Goal: Task Accomplishment & Management: Manage account settings

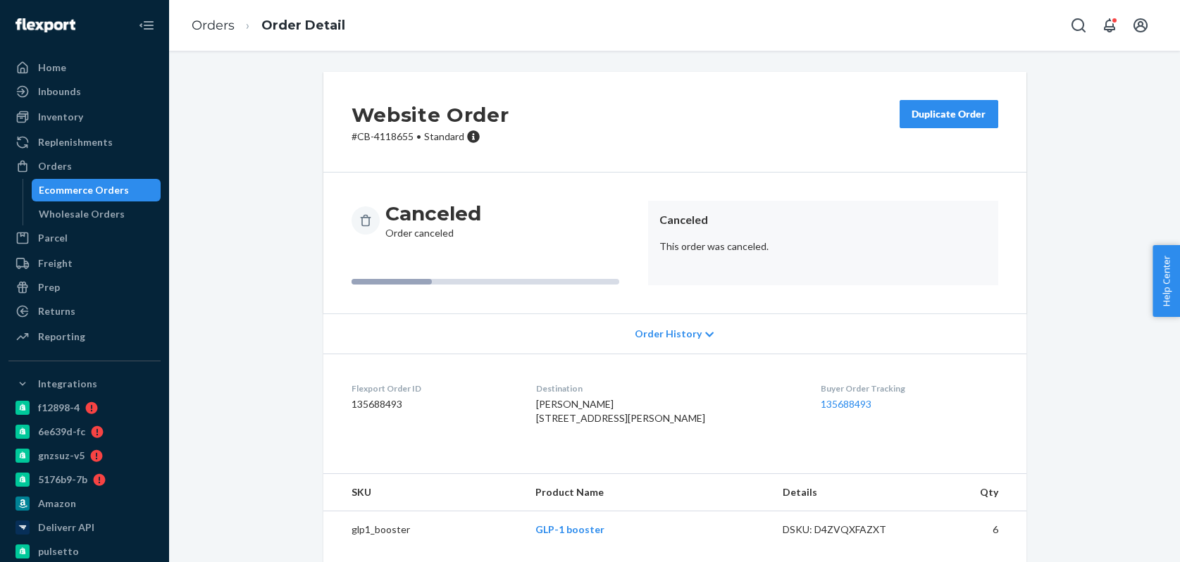
scroll to position [177, 0]
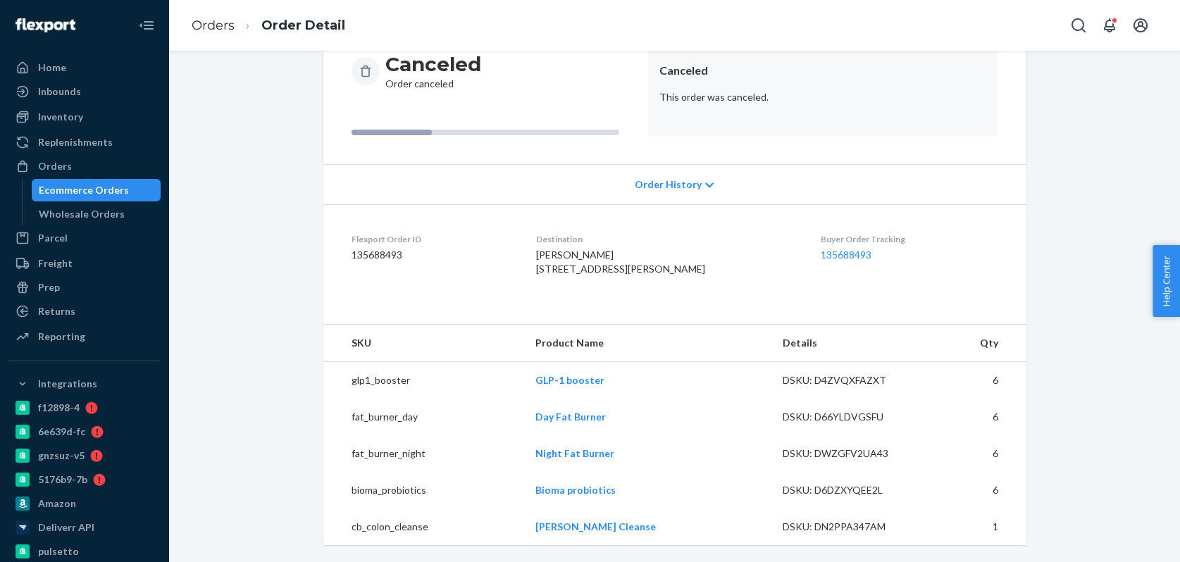
click at [132, 189] on div "Ecommerce Orders" at bounding box center [96, 190] width 127 height 20
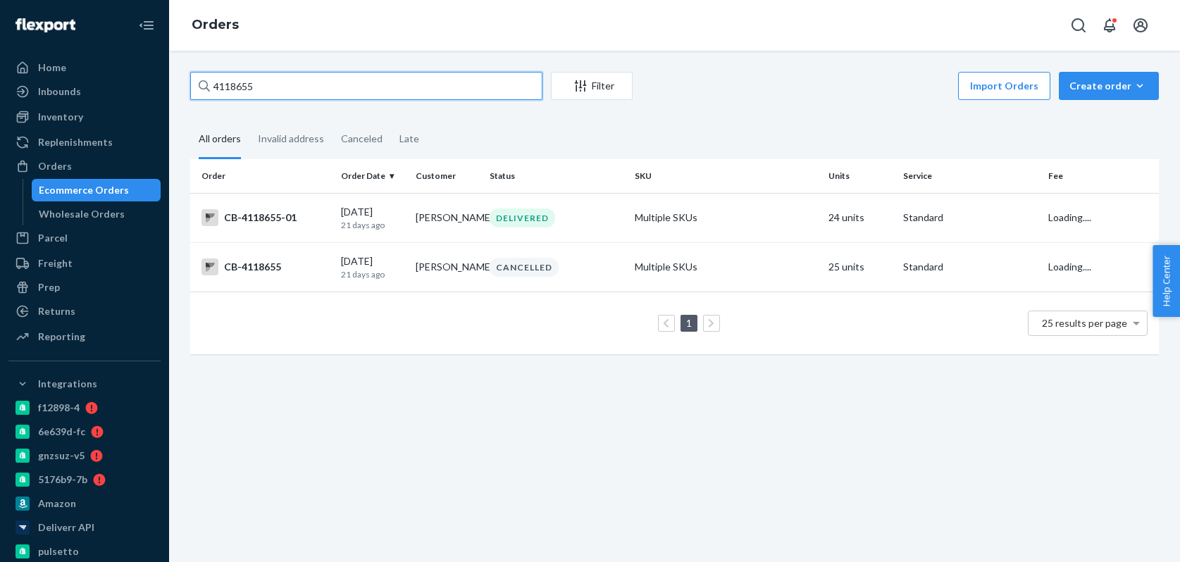
paste input "083947"
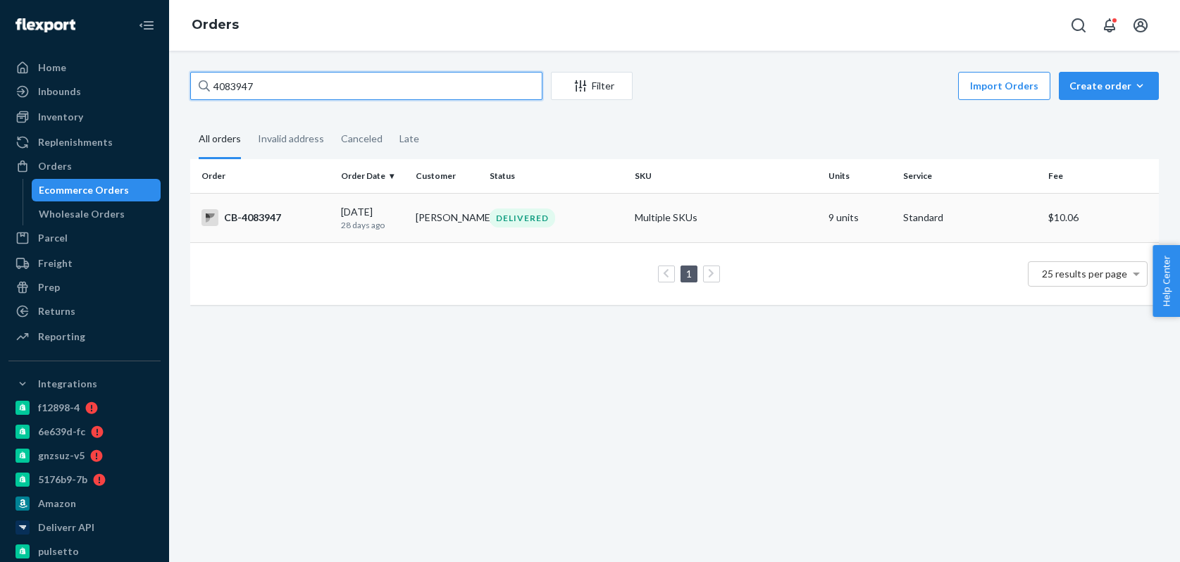
type input "4083947"
click at [460, 215] on td "Danielle Garcia" at bounding box center [447, 217] width 74 height 49
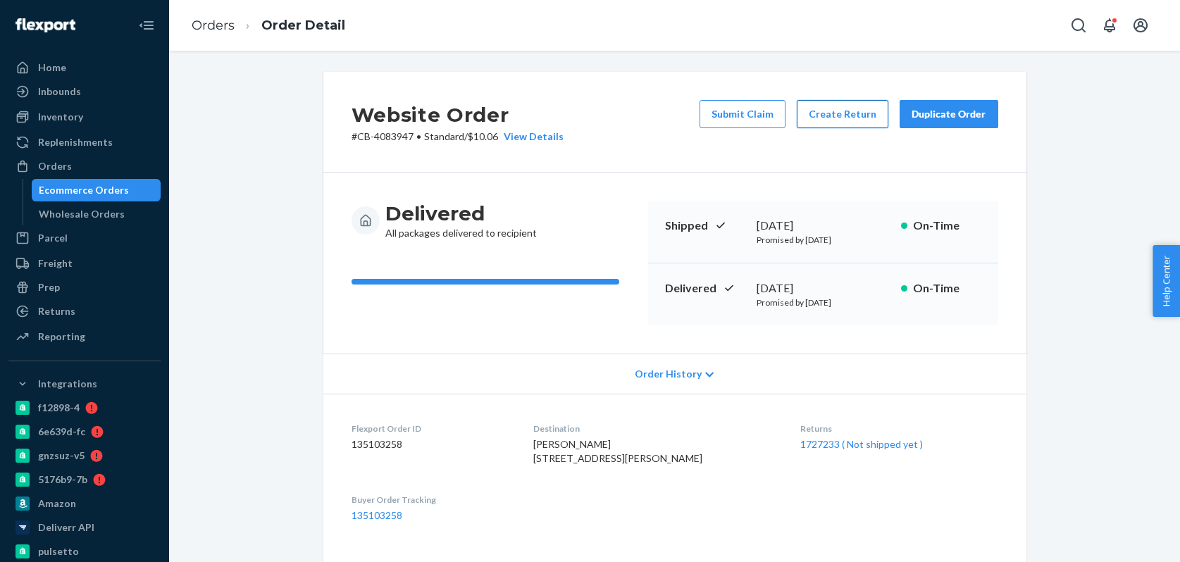
click at [837, 121] on button "Create Return" at bounding box center [842, 114] width 92 height 28
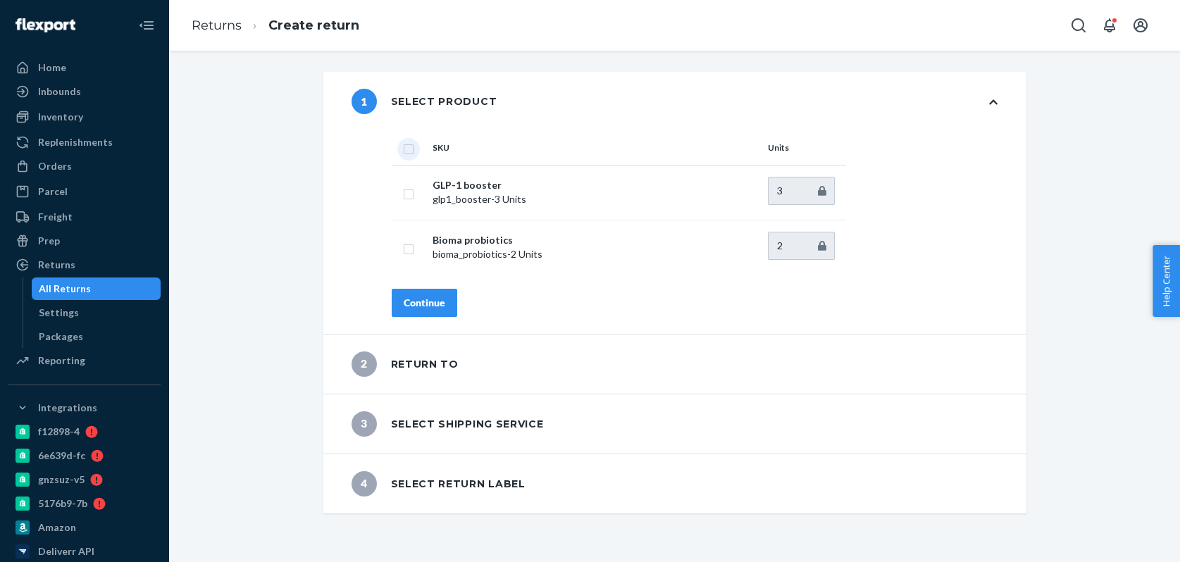
click at [411, 153] on input "checkbox" at bounding box center [408, 147] width 11 height 15
checkbox input "true"
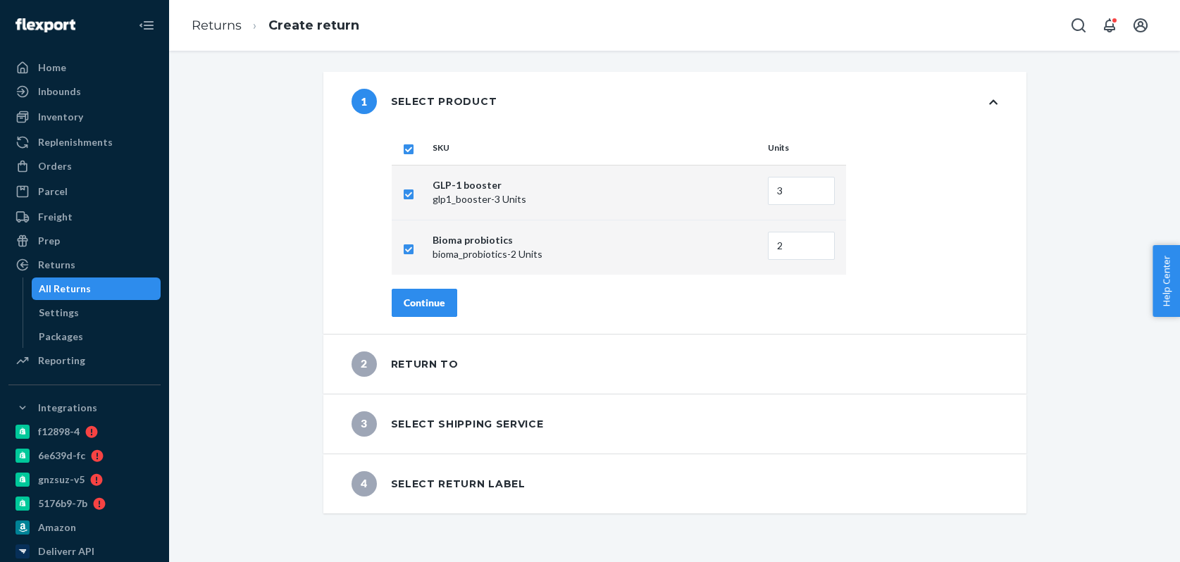
click at [446, 306] on button "Continue" at bounding box center [424, 303] width 65 height 28
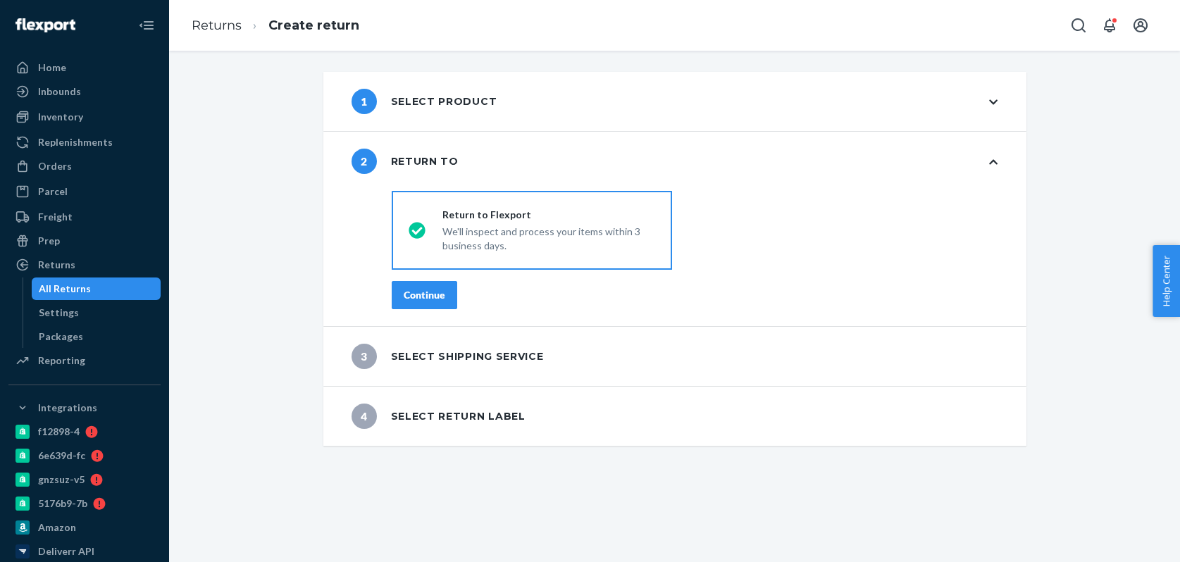
click at [434, 294] on div "Continue" at bounding box center [425, 295] width 42 height 14
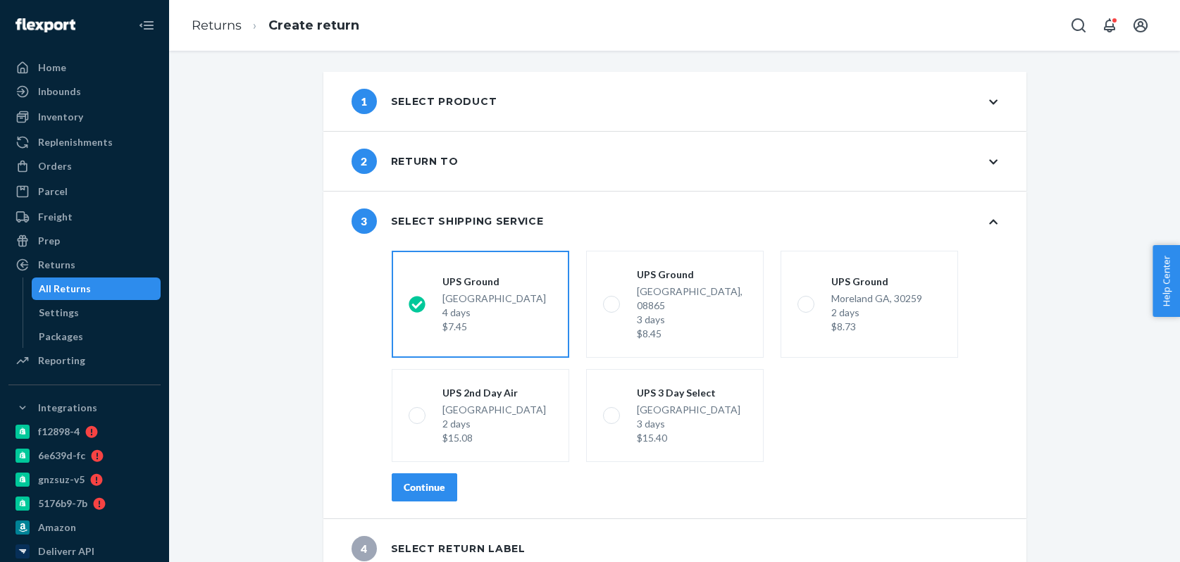
click at [441, 480] on div "Continue" at bounding box center [425, 487] width 42 height 14
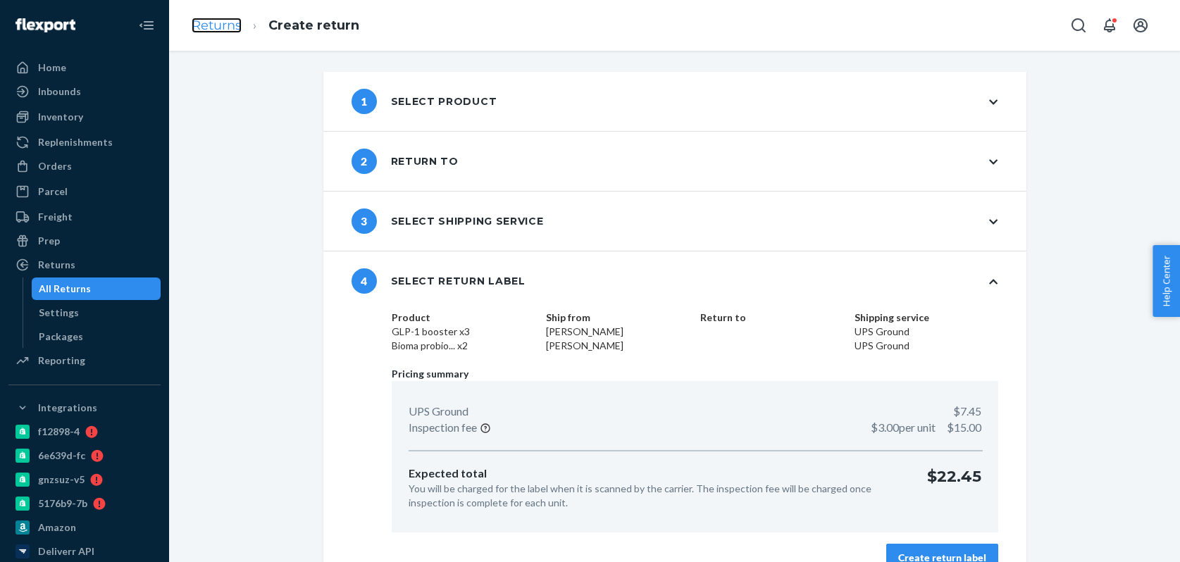
click at [220, 27] on link "Returns" at bounding box center [217, 25] width 50 height 15
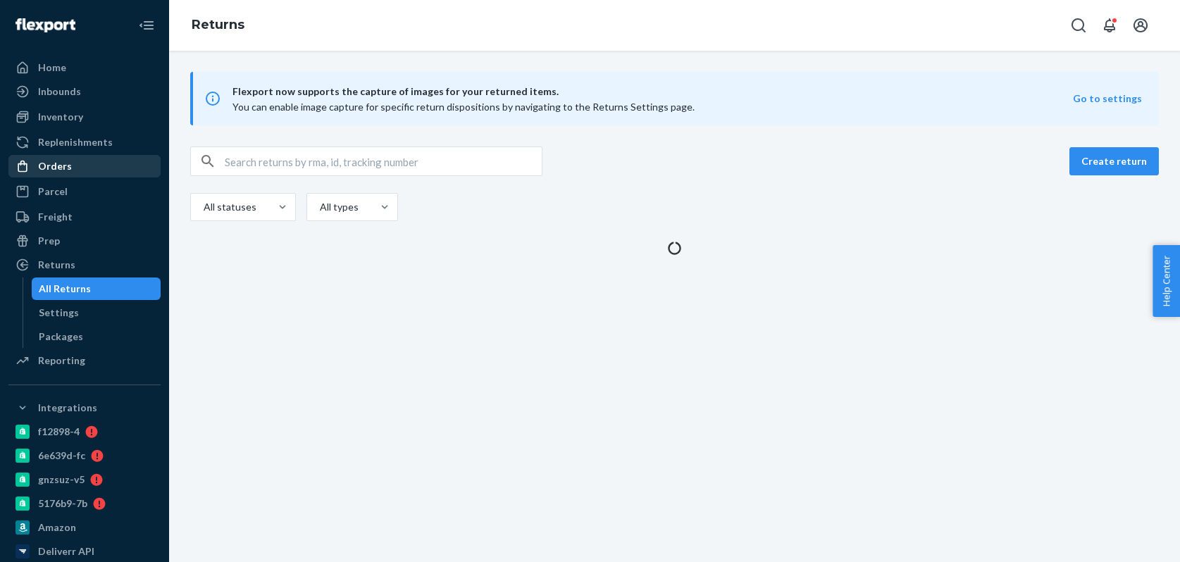
click at [77, 169] on div "Orders" at bounding box center [84, 166] width 149 height 20
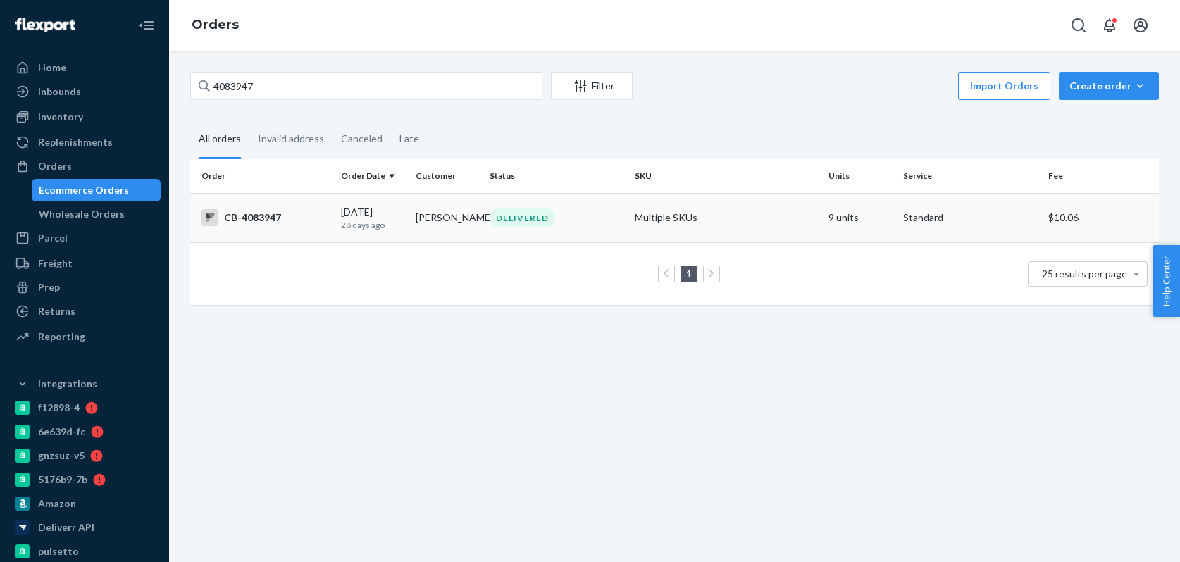
click at [533, 224] on div "DELIVERED" at bounding box center [521, 217] width 65 height 19
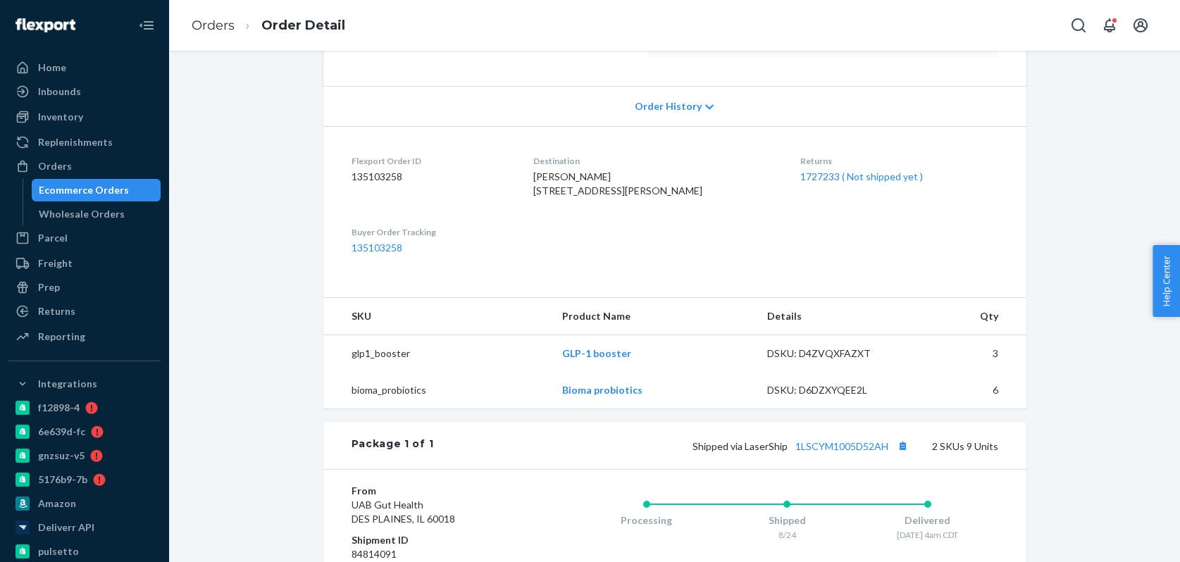
scroll to position [268, 0]
click at [108, 192] on div "Ecommerce Orders" at bounding box center [84, 190] width 90 height 14
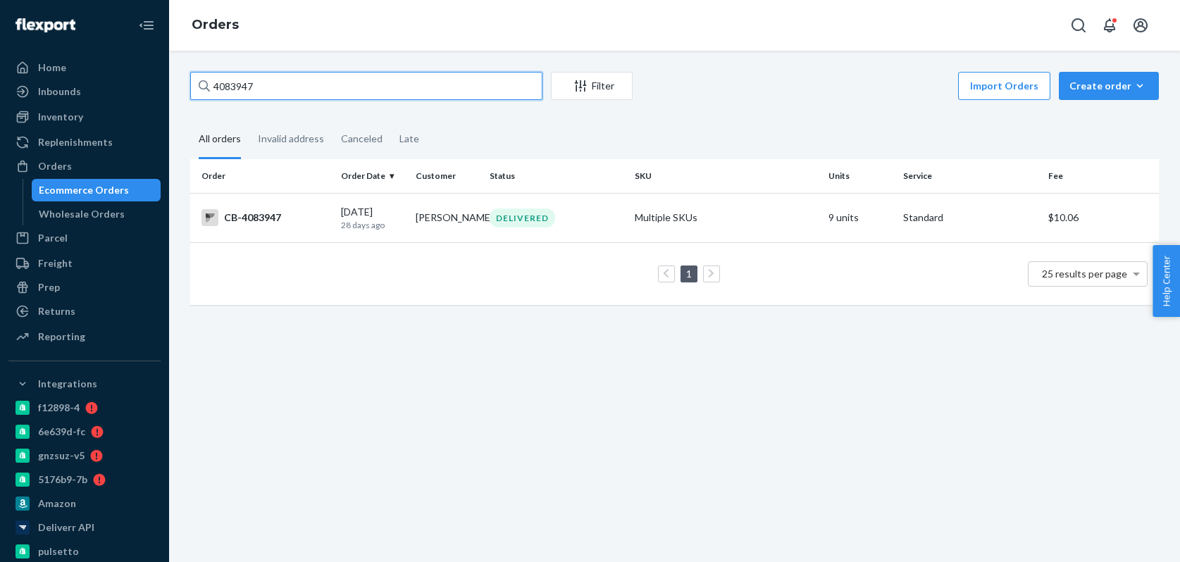
paste input "120613"
type input "4120613"
click at [436, 224] on td "lloyd schoenberg" at bounding box center [447, 217] width 74 height 49
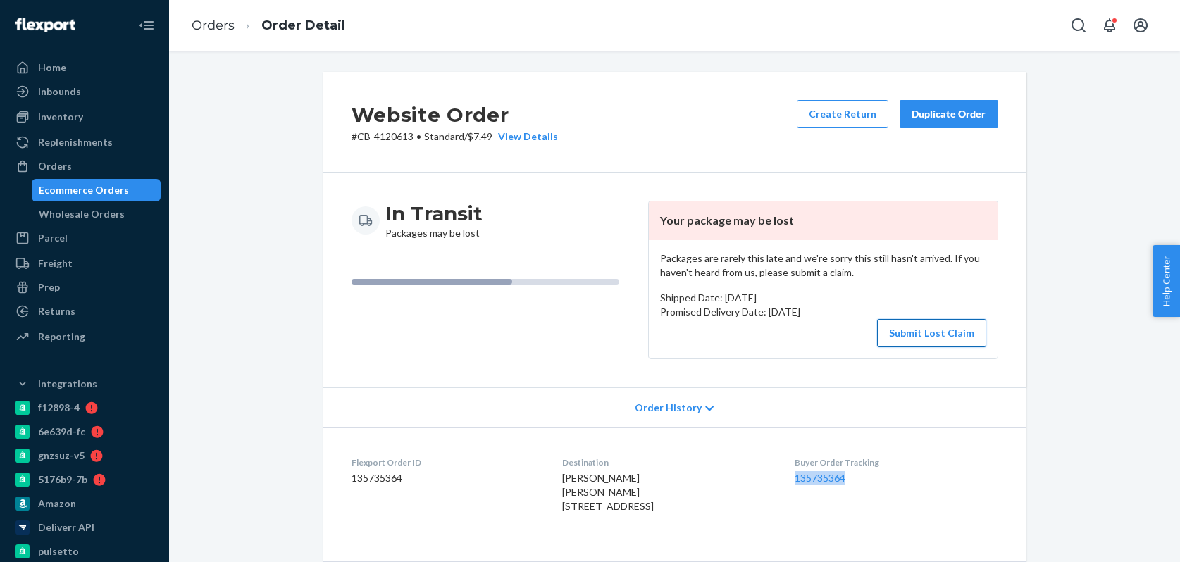
click at [902, 333] on button "Submit Lost Claim" at bounding box center [931, 333] width 109 height 28
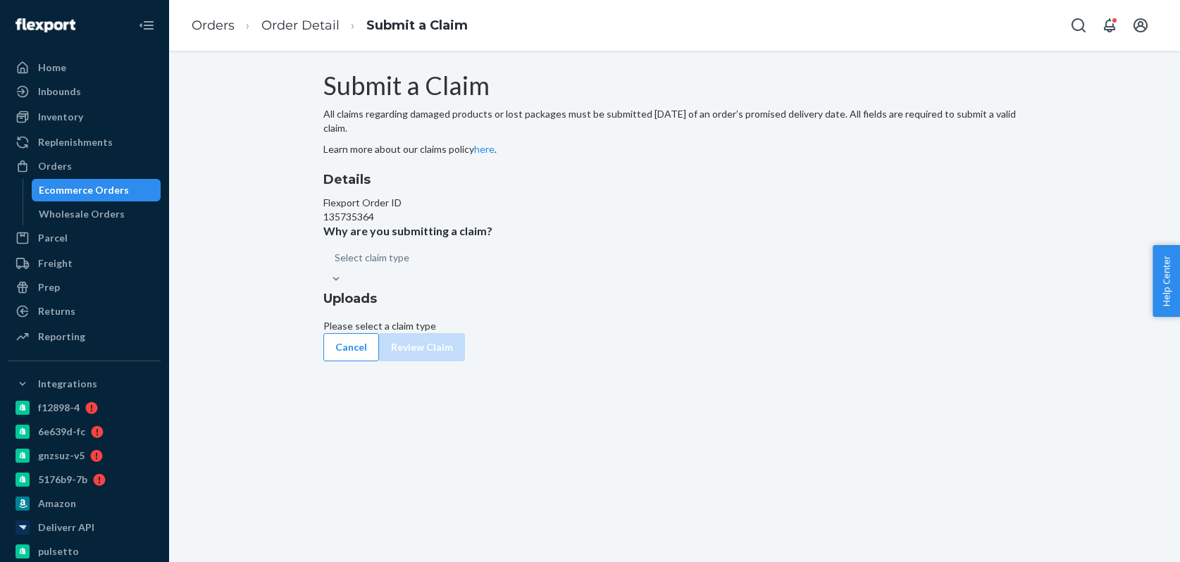
click at [513, 286] on div "Select claim type" at bounding box center [674, 265] width 703 height 42
drag, startPoint x: 516, startPoint y: 355, endPoint x: 551, endPoint y: 366, distance: 36.3
click at [517, 286] on div "Select claim type" at bounding box center [674, 265] width 703 height 42
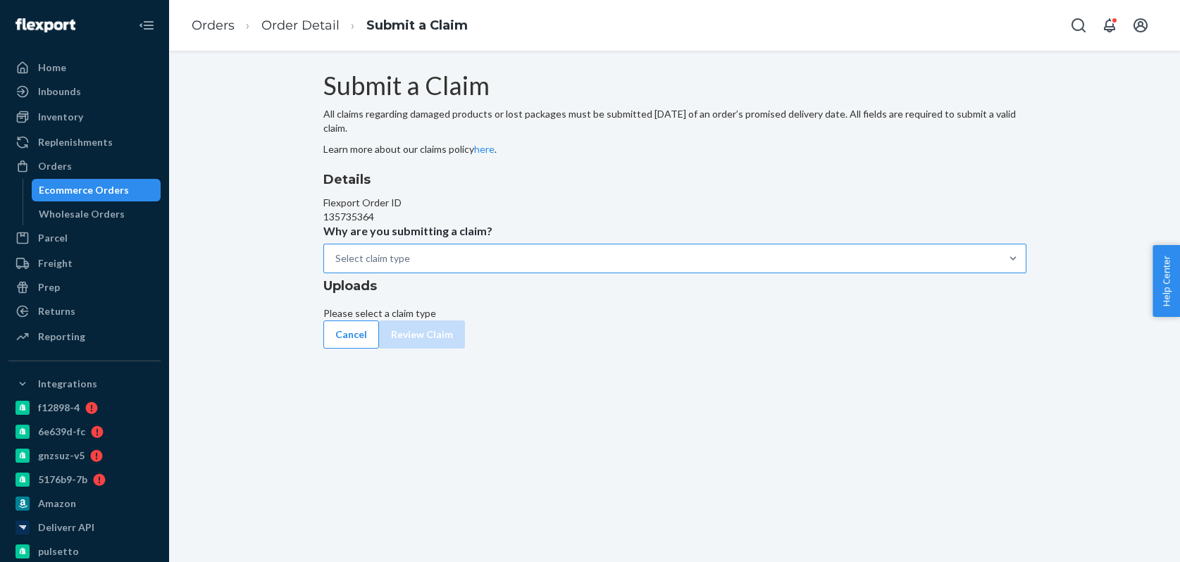
click at [566, 273] on div "Select claim type" at bounding box center [662, 258] width 676 height 28
click at [337, 265] on input "Why are you submitting a claim? Select claim type" at bounding box center [335, 258] width 1 height 14
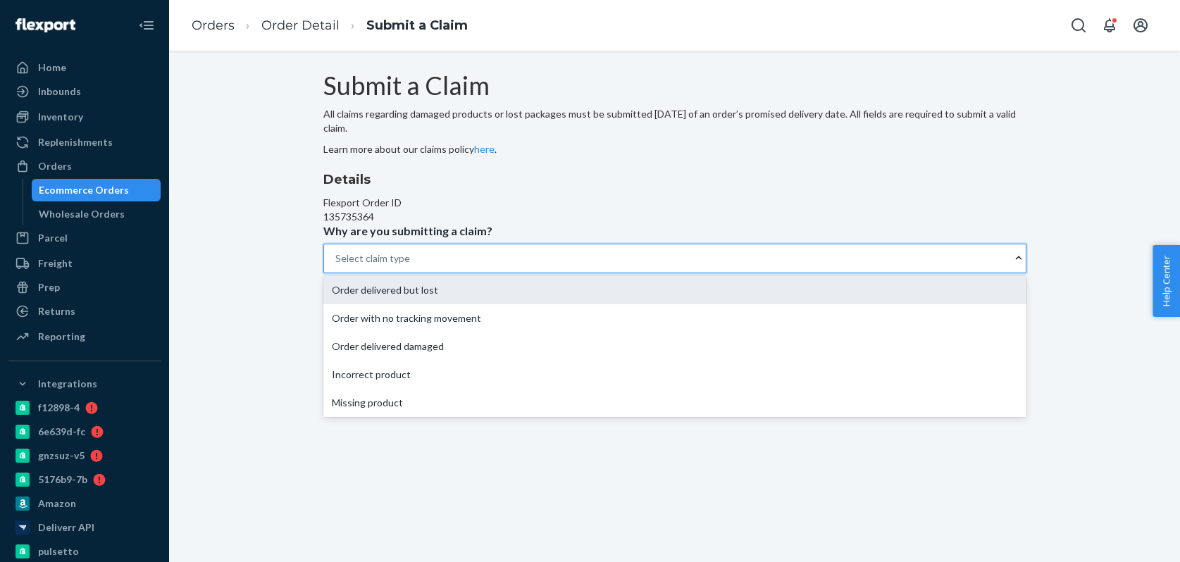
click at [559, 304] on div "Order delivered but lost" at bounding box center [674, 290] width 703 height 28
click at [337, 265] on input "Why are you submitting a claim? option Order delivered but lost focused, 1 of 5…" at bounding box center [335, 258] width 1 height 14
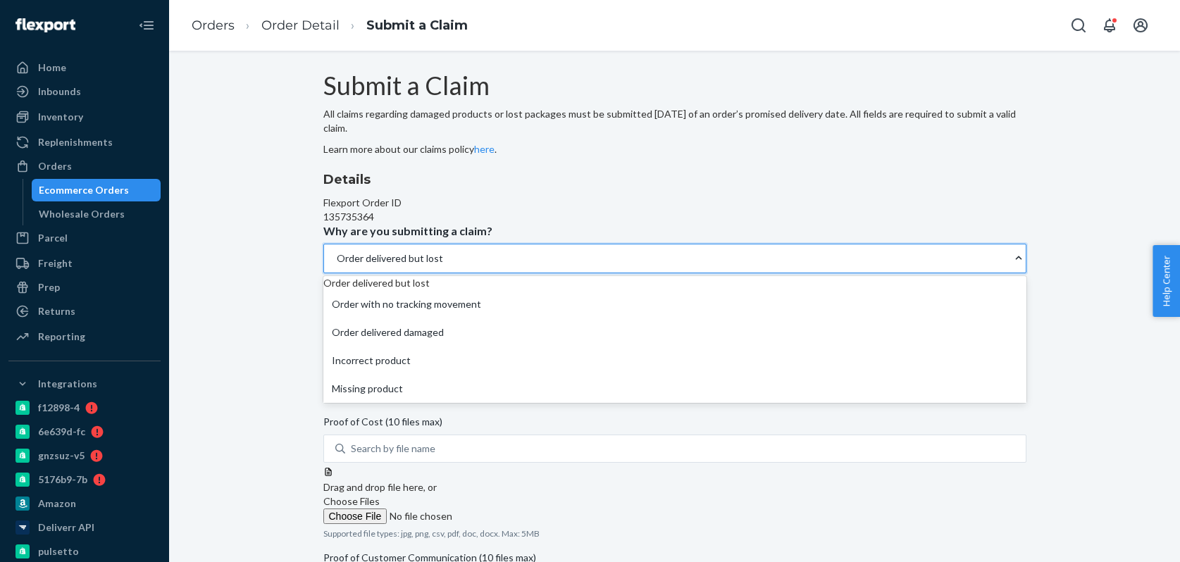
drag, startPoint x: 511, startPoint y: 356, endPoint x: 508, endPoint y: 370, distance: 15.1
click at [511, 273] on div "Order delivered but lost" at bounding box center [667, 258] width 687 height 28
click at [337, 265] on input "Why are you submitting a claim? option Order delivered but lost, selected. opti…" at bounding box center [335, 258] width 1 height 14
click at [512, 318] on div "Order with no tracking movement" at bounding box center [674, 304] width 703 height 28
click at [337, 265] on input "Why are you submitting a claim? option Order delivered but lost, selected. opti…" at bounding box center [335, 258] width 1 height 14
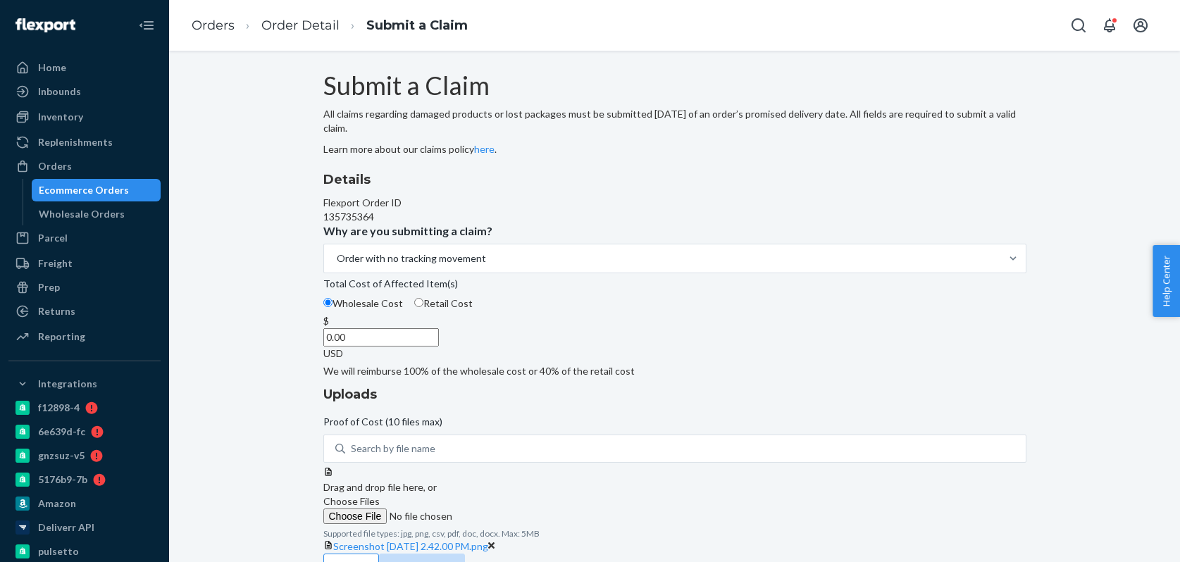
paste input "84"
type input "84.00"
click at [624, 378] on div "Details Flexport Order ID 135735364 Why are you submitting a claim? Order with …" at bounding box center [674, 274] width 703 height 208
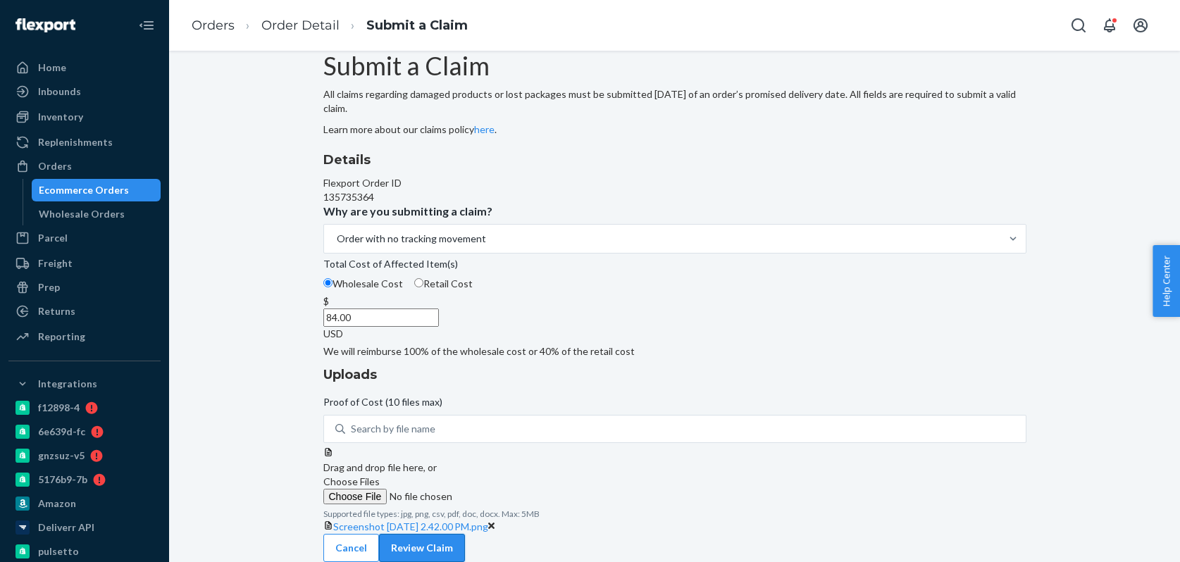
click at [465, 534] on button "Review Claim" at bounding box center [422, 548] width 86 height 28
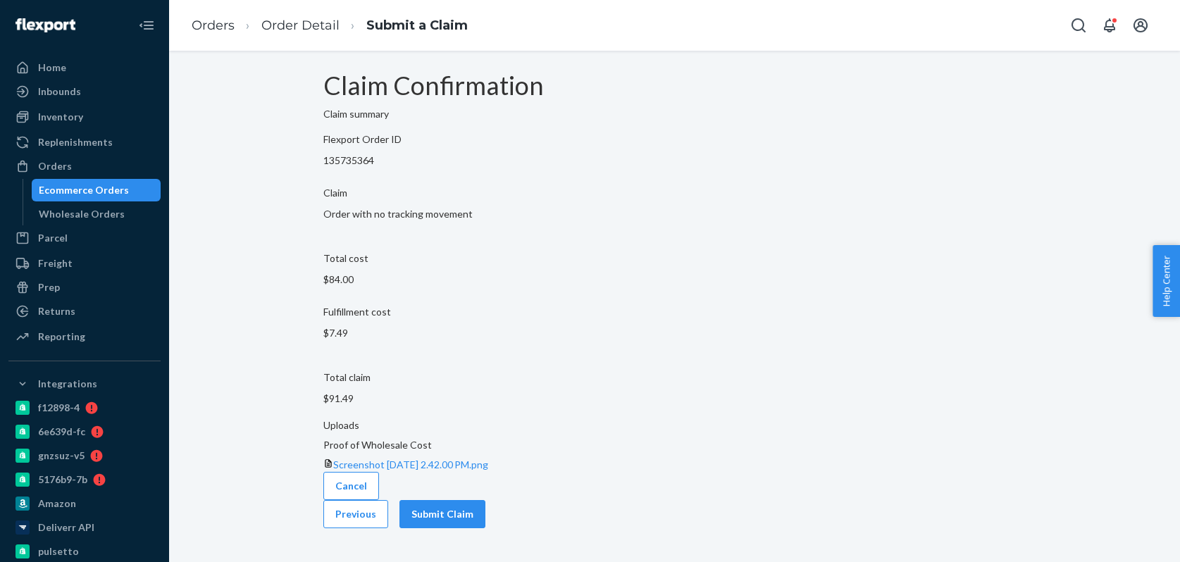
scroll to position [0, 0]
click at [485, 517] on button "Submit Claim" at bounding box center [442, 514] width 86 height 28
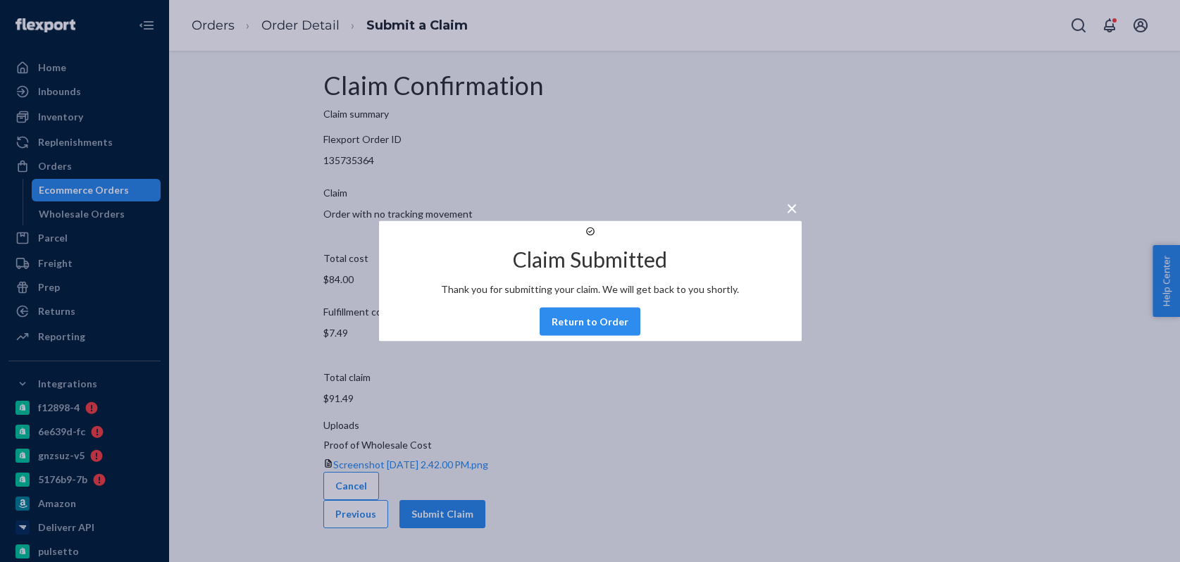
drag, startPoint x: 601, startPoint y: 327, endPoint x: 627, endPoint y: 163, distance: 165.4
click at [601, 327] on button "Return to Order" at bounding box center [589, 322] width 101 height 28
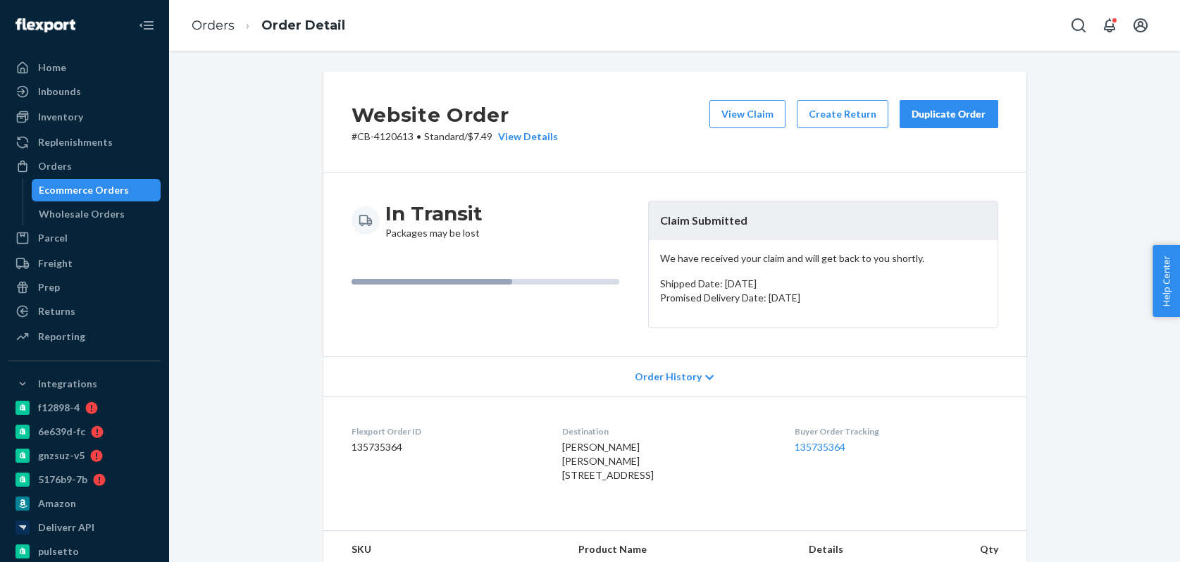
click at [113, 187] on div "Ecommerce Orders" at bounding box center [84, 190] width 90 height 14
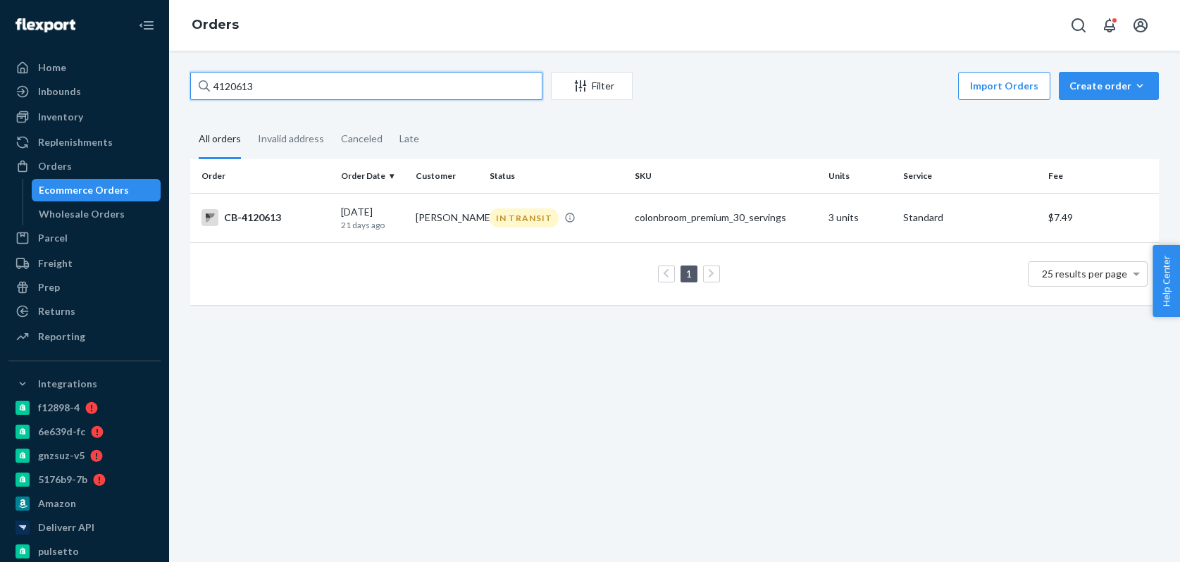
paste input "93217"
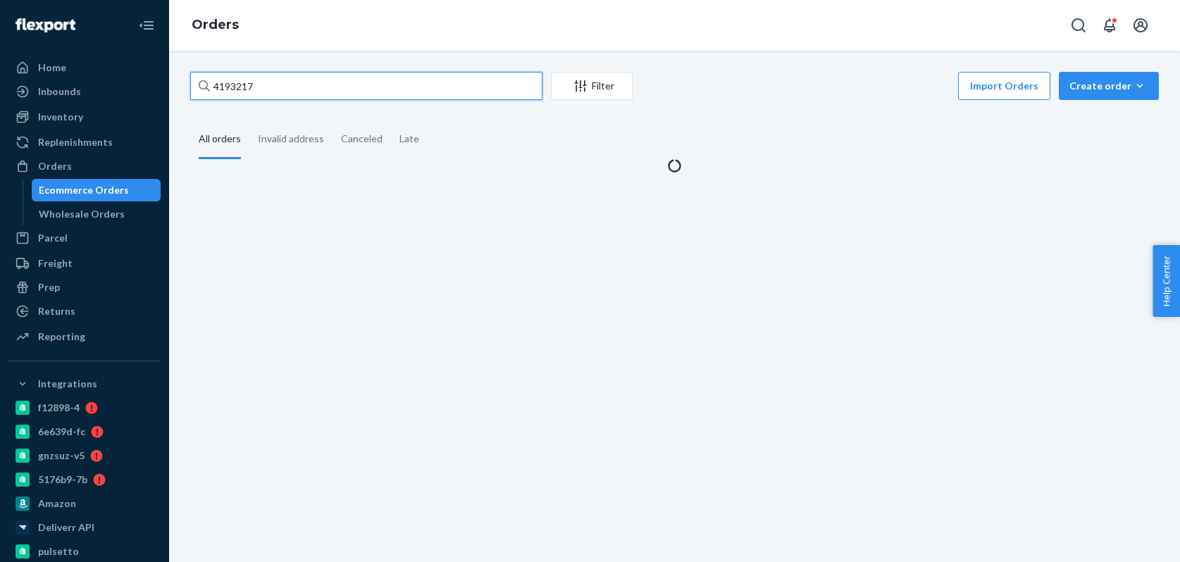
type input "4193217"
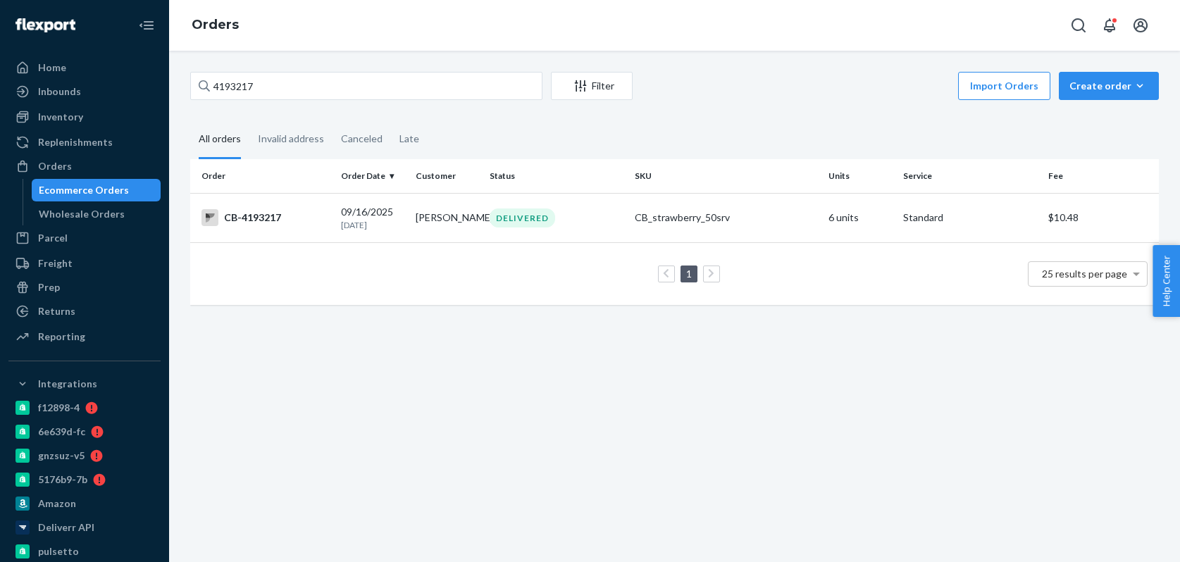
click at [415, 225] on td "John-Kelso Hunter" at bounding box center [447, 217] width 74 height 49
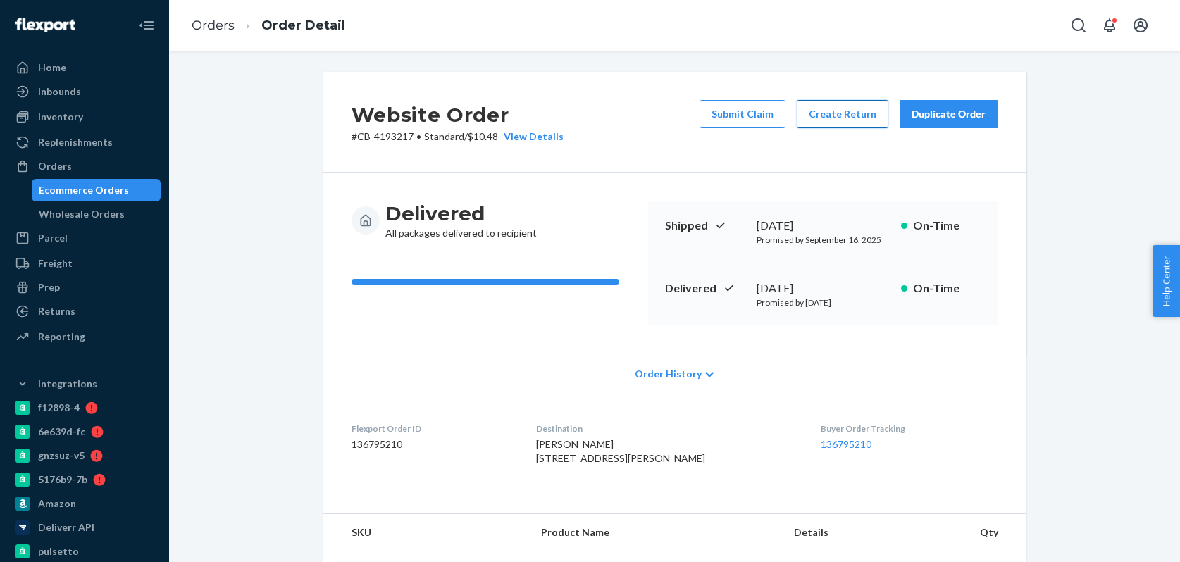
click at [829, 120] on button "Create Return" at bounding box center [842, 114] width 92 height 28
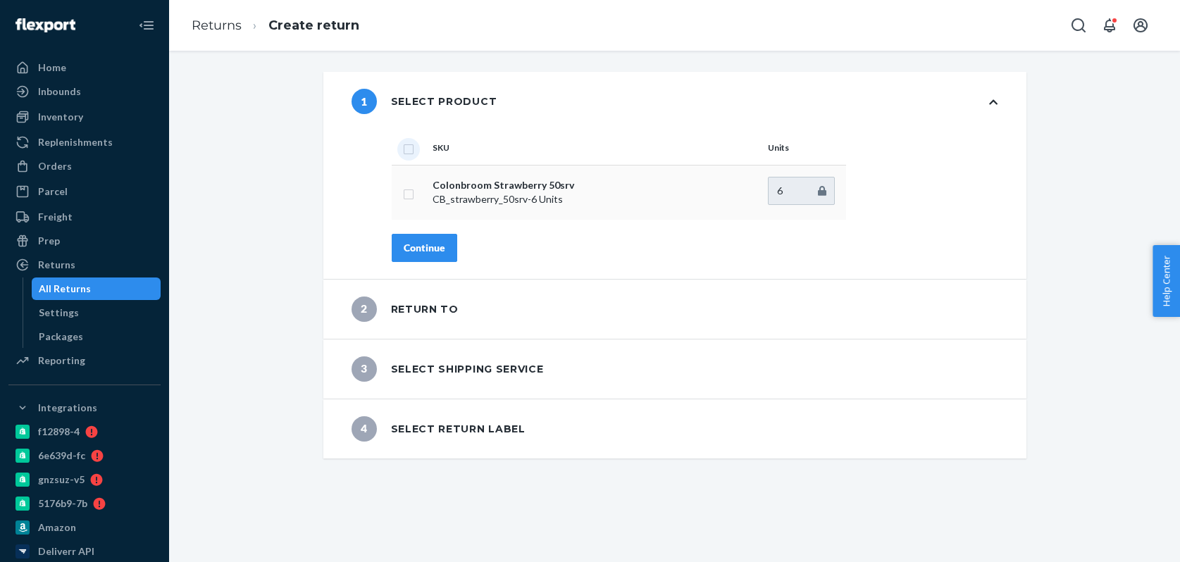
drag, startPoint x: 408, startPoint y: 150, endPoint x: 416, endPoint y: 211, distance: 61.1
click at [408, 151] on input "checkbox" at bounding box center [408, 147] width 11 height 15
checkbox input "true"
click at [417, 246] on div "Continue" at bounding box center [425, 248] width 42 height 14
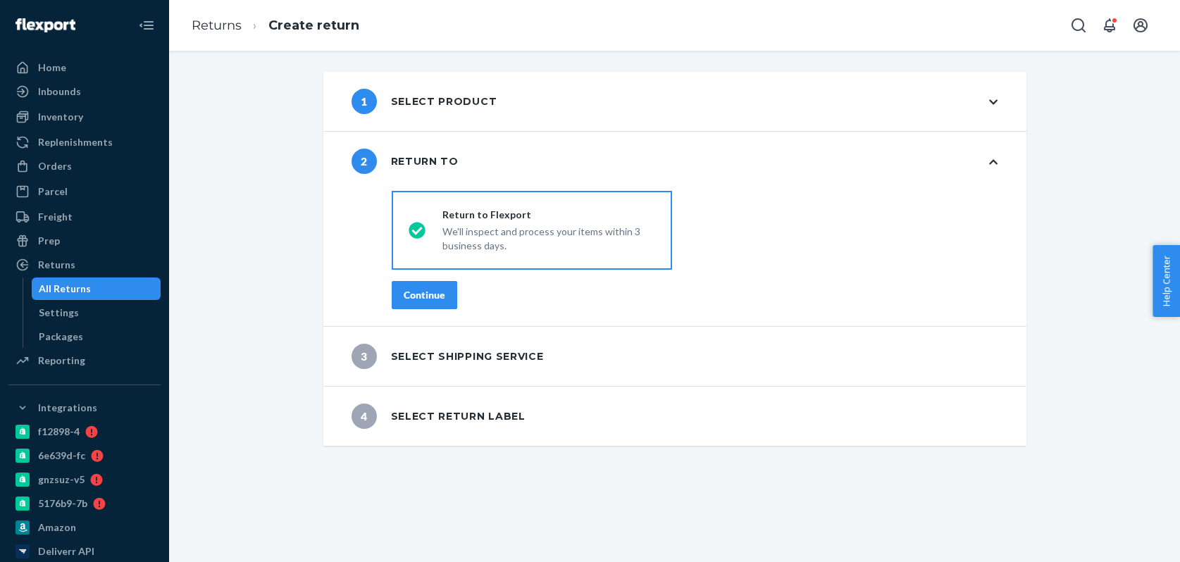
click at [433, 287] on button "Continue" at bounding box center [424, 295] width 65 height 28
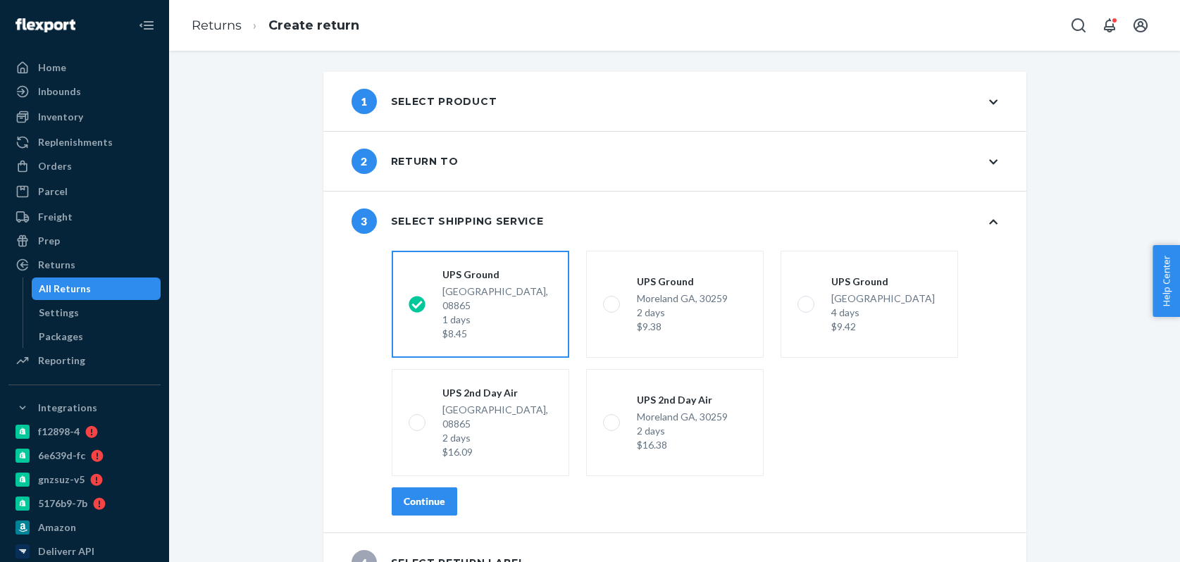
click at [415, 487] on button "Continue" at bounding box center [424, 501] width 65 height 28
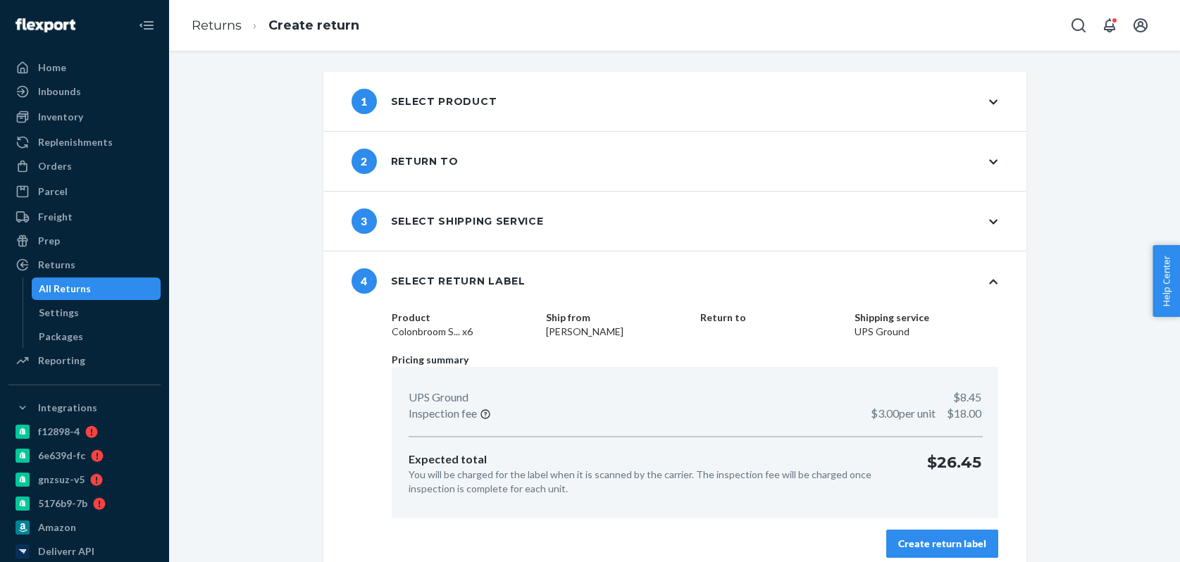
scroll to position [13, 0]
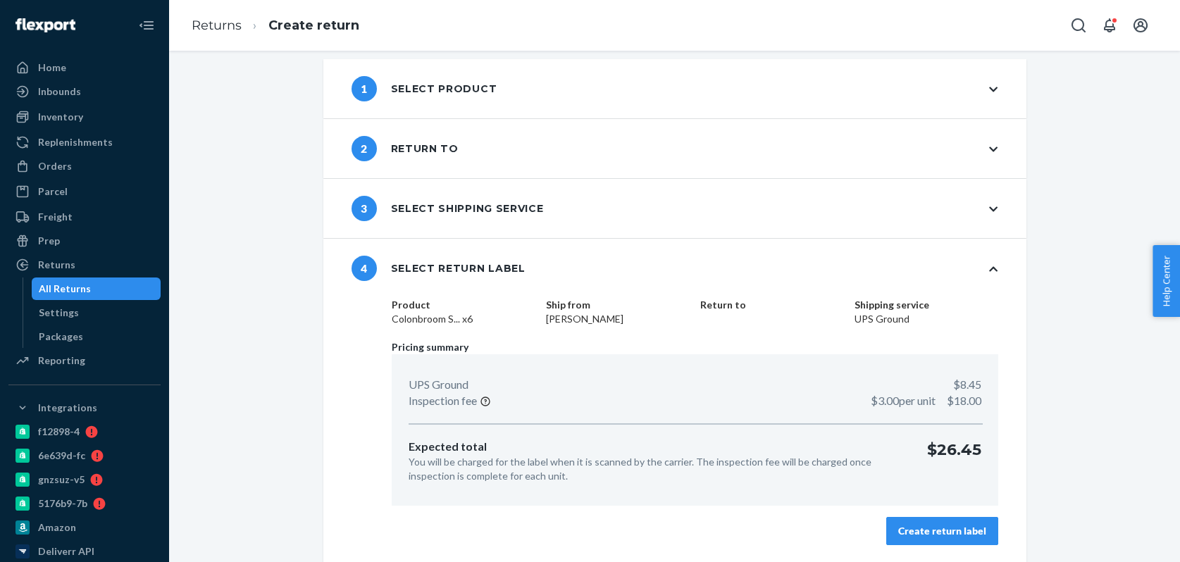
click at [971, 525] on div "Create return label" at bounding box center [942, 531] width 88 height 14
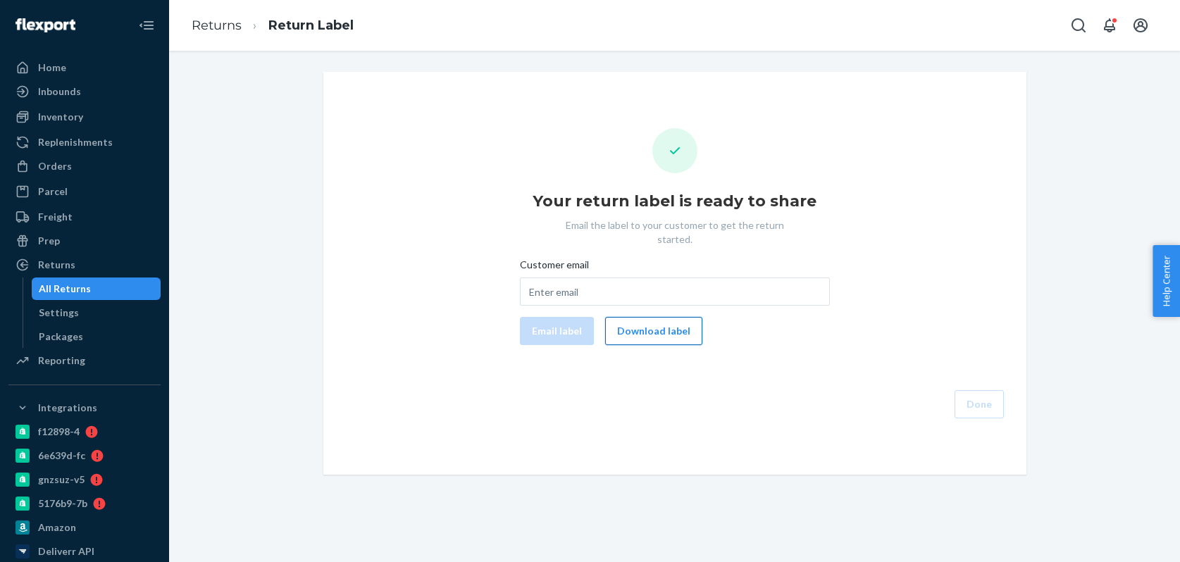
click at [674, 323] on button "Download label" at bounding box center [653, 331] width 97 height 28
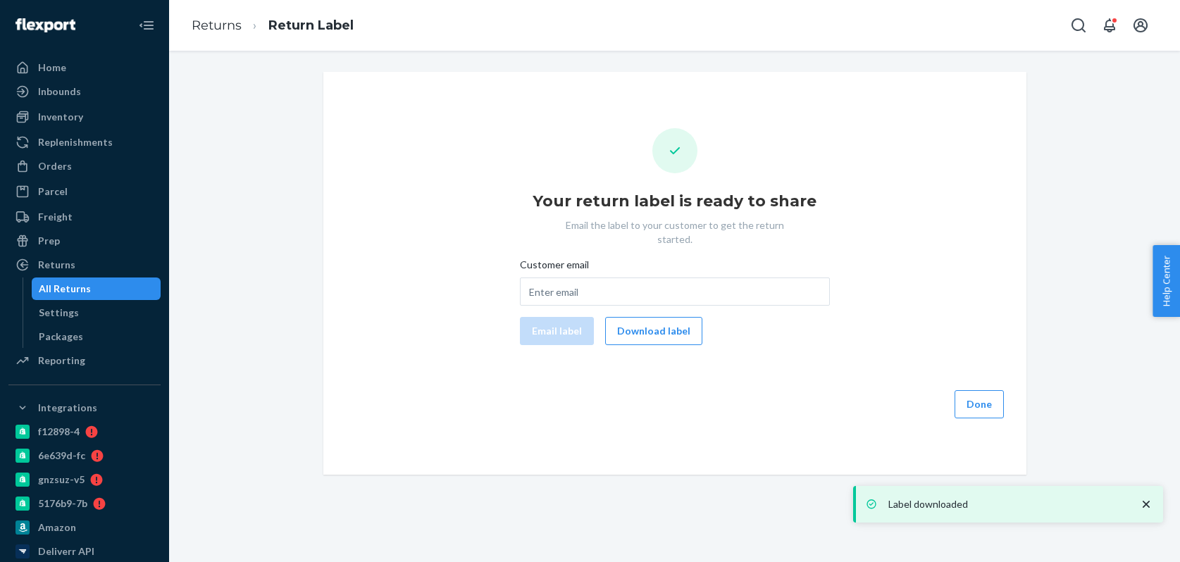
click at [112, 289] on div "All Returns" at bounding box center [96, 289] width 127 height 20
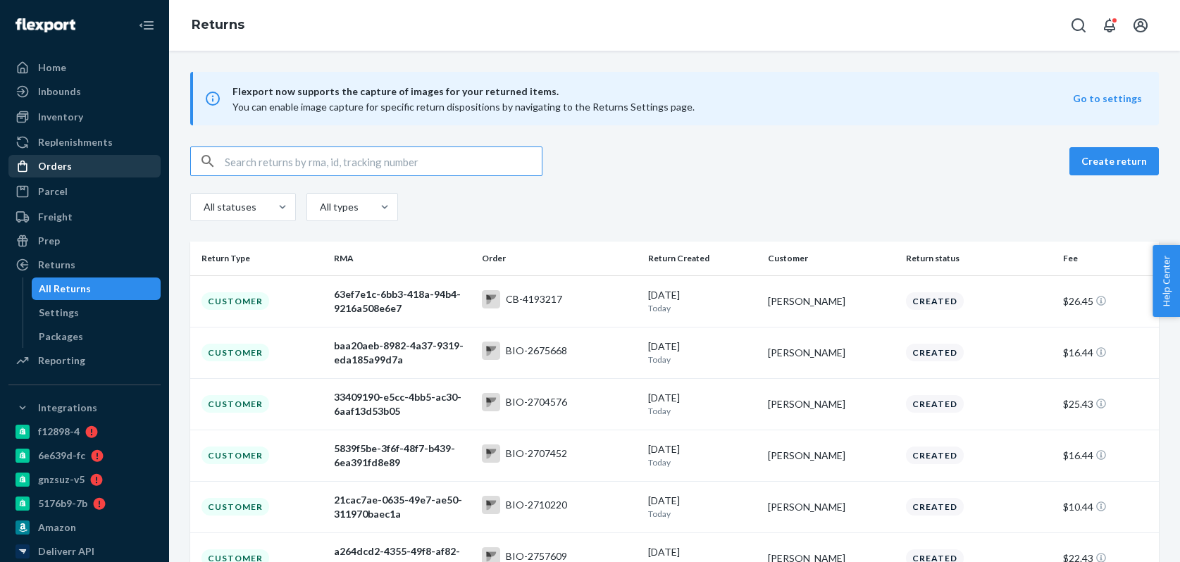
drag, startPoint x: 81, startPoint y: 165, endPoint x: 120, endPoint y: 165, distance: 39.4
click at [81, 165] on div "Orders" at bounding box center [84, 166] width 149 height 20
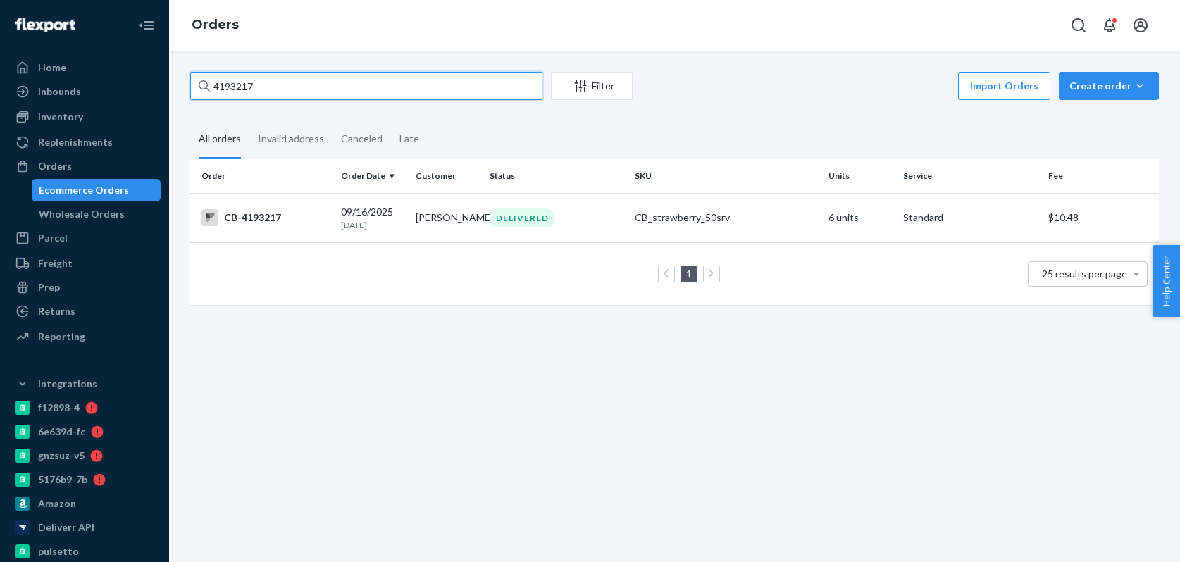
paste input "61012"
type input "4161012"
click at [333, 223] on td "CB-4161012" at bounding box center [262, 217] width 145 height 49
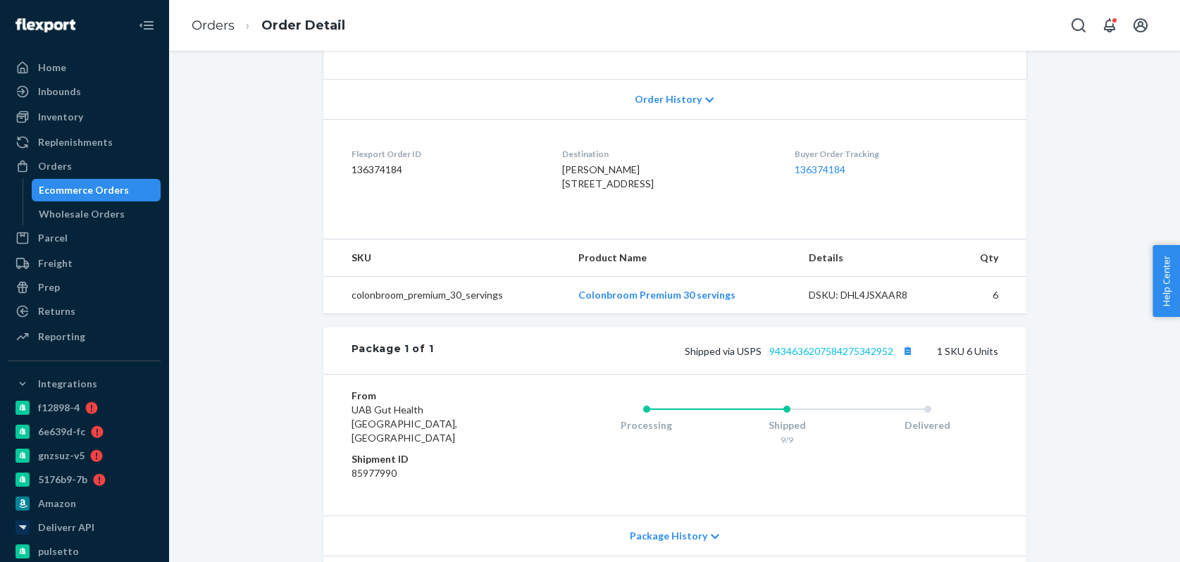
scroll to position [333, 0]
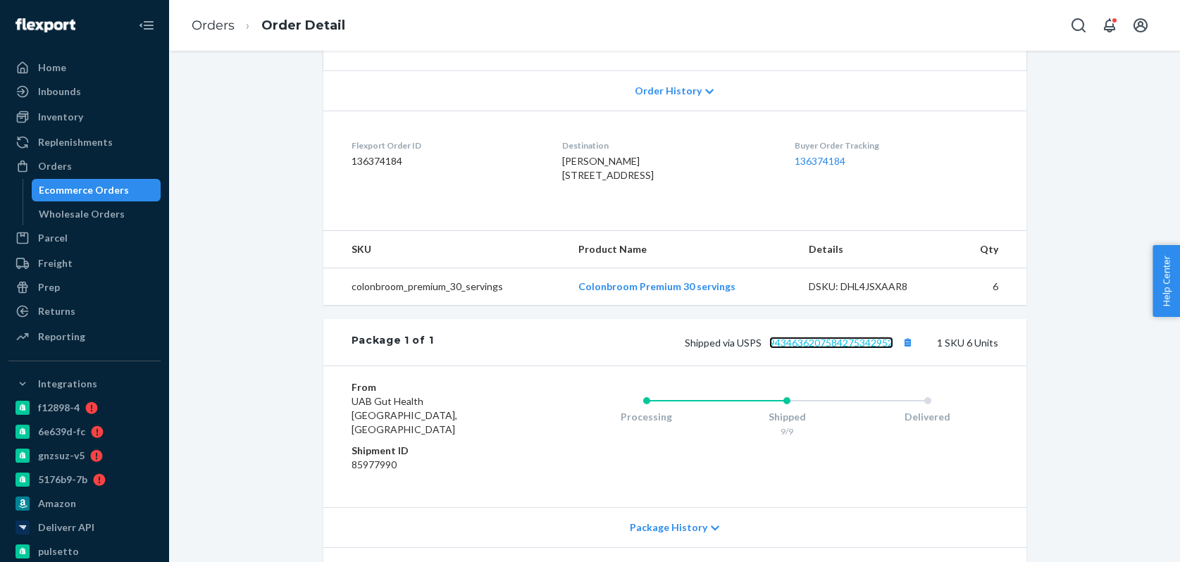
click at [853, 337] on link "9434636207584275342952" at bounding box center [831, 343] width 124 height 12
click at [130, 192] on div "Ecommerce Orders" at bounding box center [96, 190] width 127 height 20
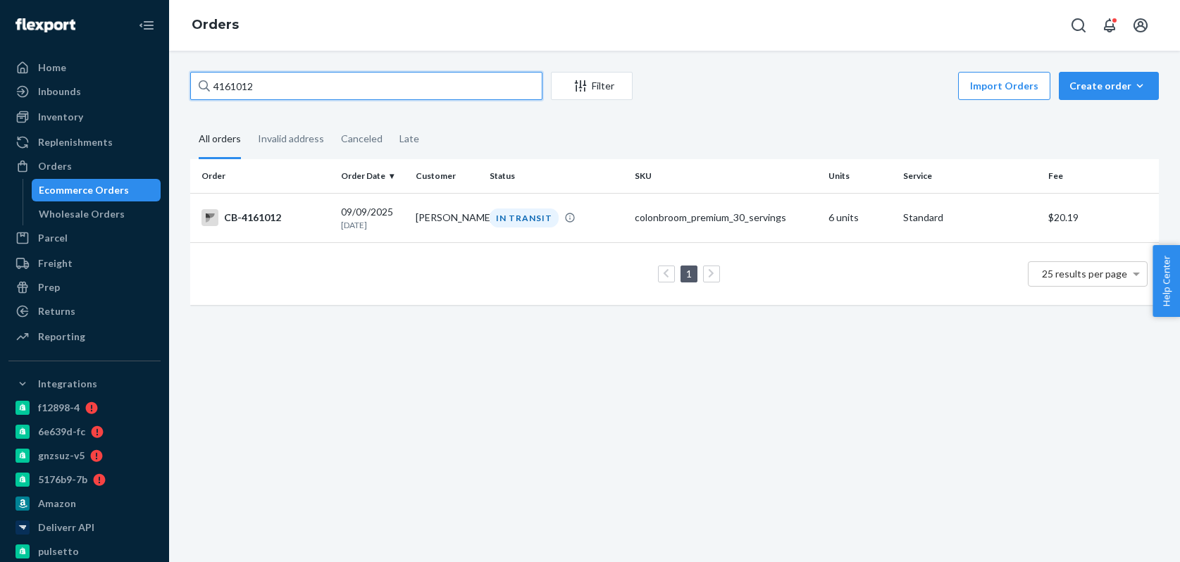
paste input "93336"
type input "4193336"
click at [393, 208] on div "09/16/2025 5 days ago" at bounding box center [372, 218] width 63 height 26
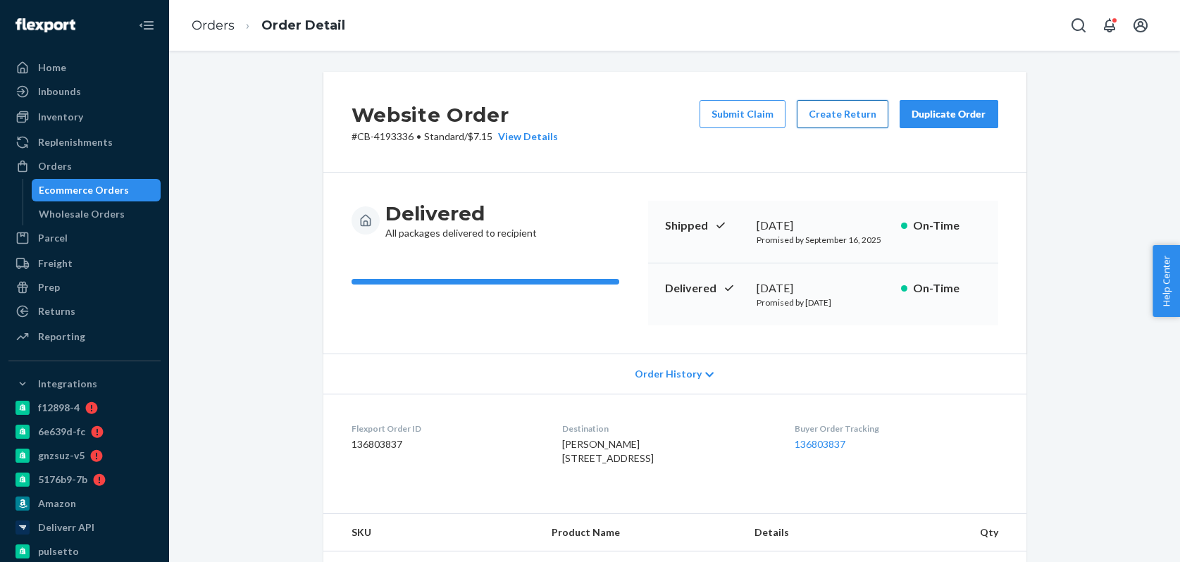
click at [850, 108] on button "Create Return" at bounding box center [842, 114] width 92 height 28
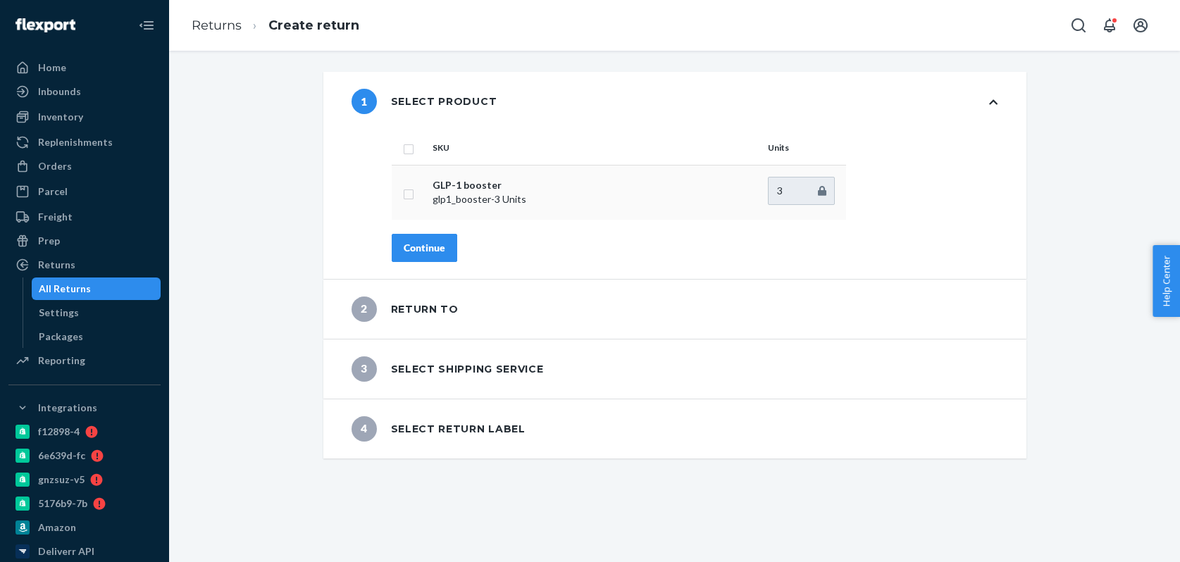
drag, startPoint x: 414, startPoint y: 192, endPoint x: 414, endPoint y: 204, distance: 11.3
click at [414, 192] on td at bounding box center [409, 192] width 35 height 55
drag, startPoint x: 411, startPoint y: 189, endPoint x: 421, endPoint y: 204, distance: 17.8
click at [411, 189] on input "checkbox" at bounding box center [408, 192] width 11 height 15
checkbox input "true"
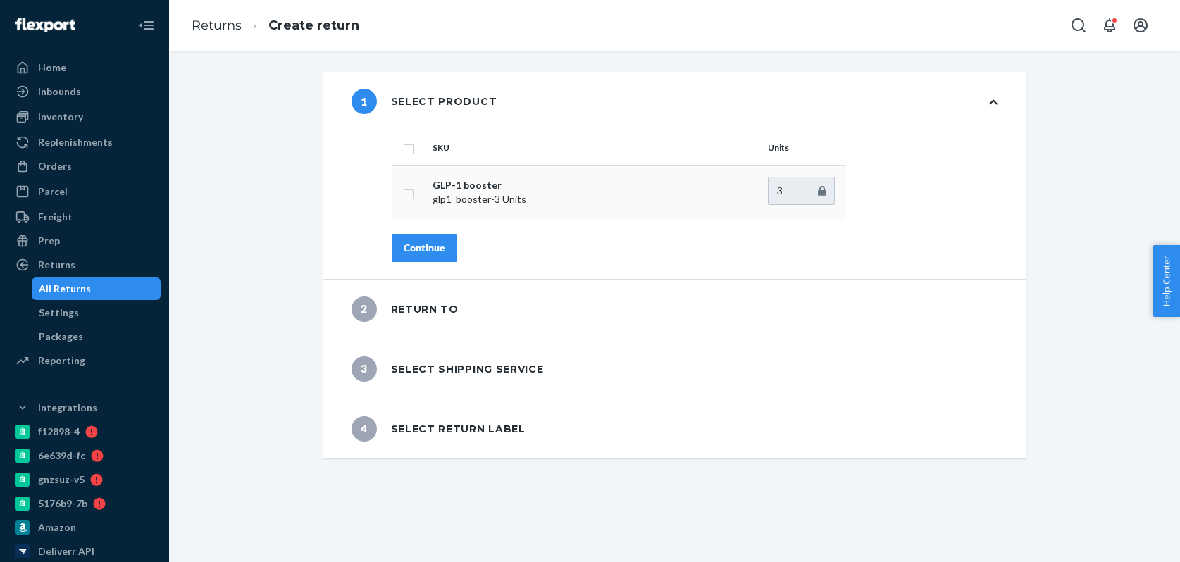
checkbox input "true"
click at [419, 234] on button "Continue" at bounding box center [424, 248] width 65 height 28
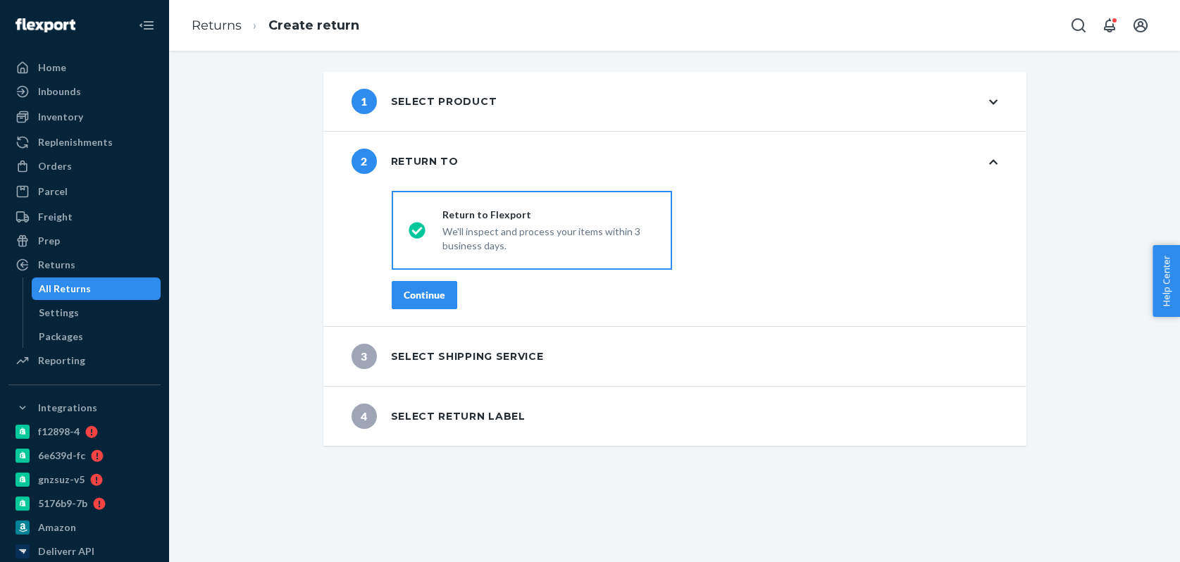
click at [431, 295] on div "Continue" at bounding box center [425, 295] width 42 height 14
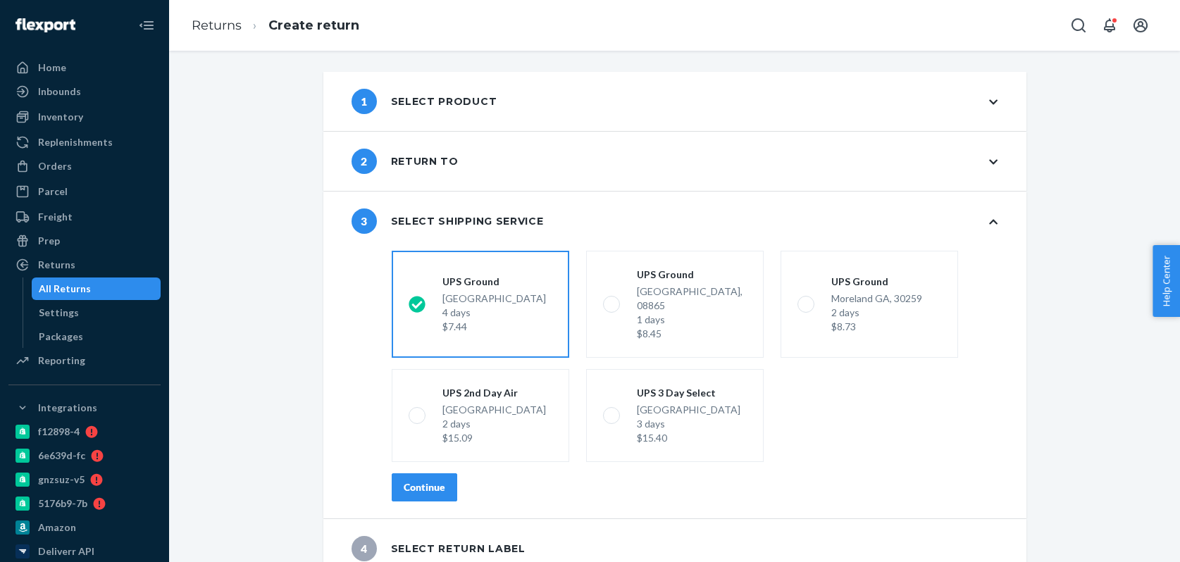
click at [435, 480] on div "Continue" at bounding box center [425, 487] width 42 height 14
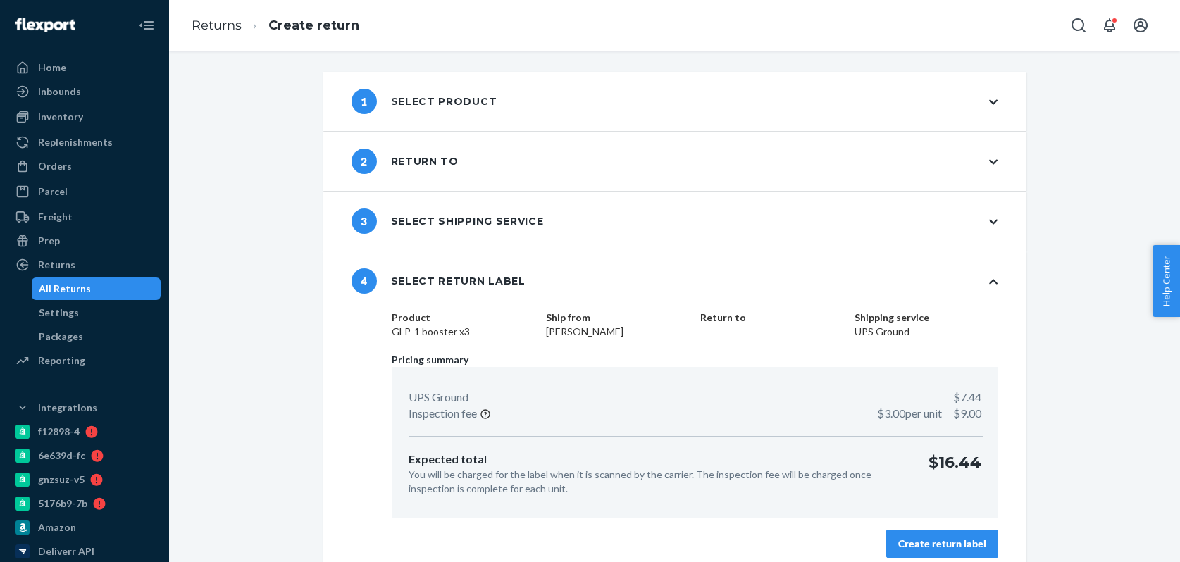
click at [953, 539] on div "Create return label" at bounding box center [942, 544] width 88 height 14
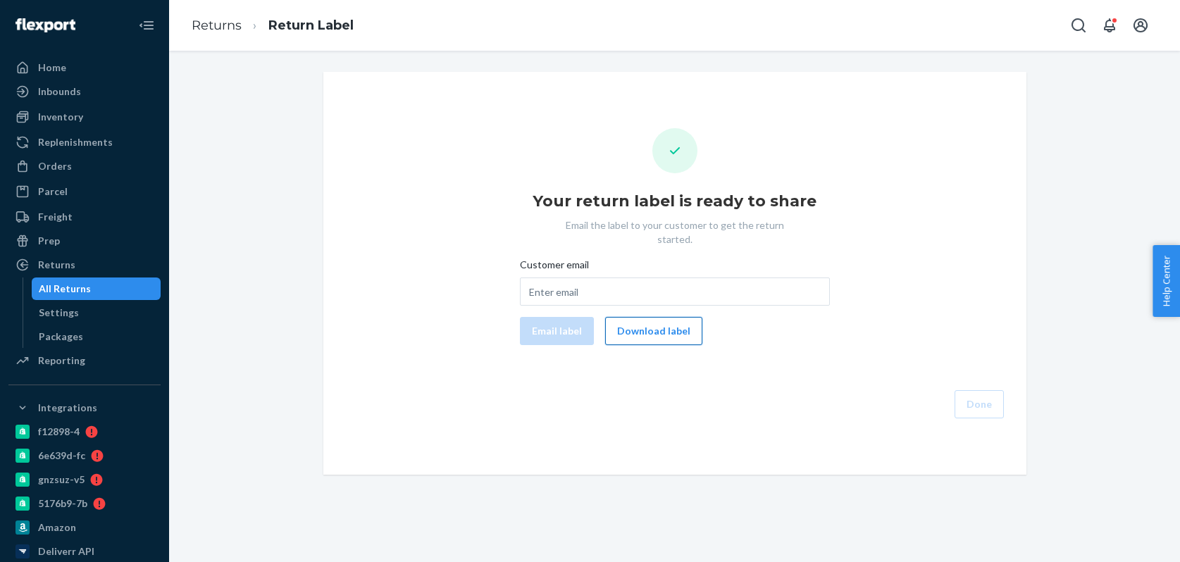
click at [639, 327] on button "Download label" at bounding box center [653, 331] width 97 height 28
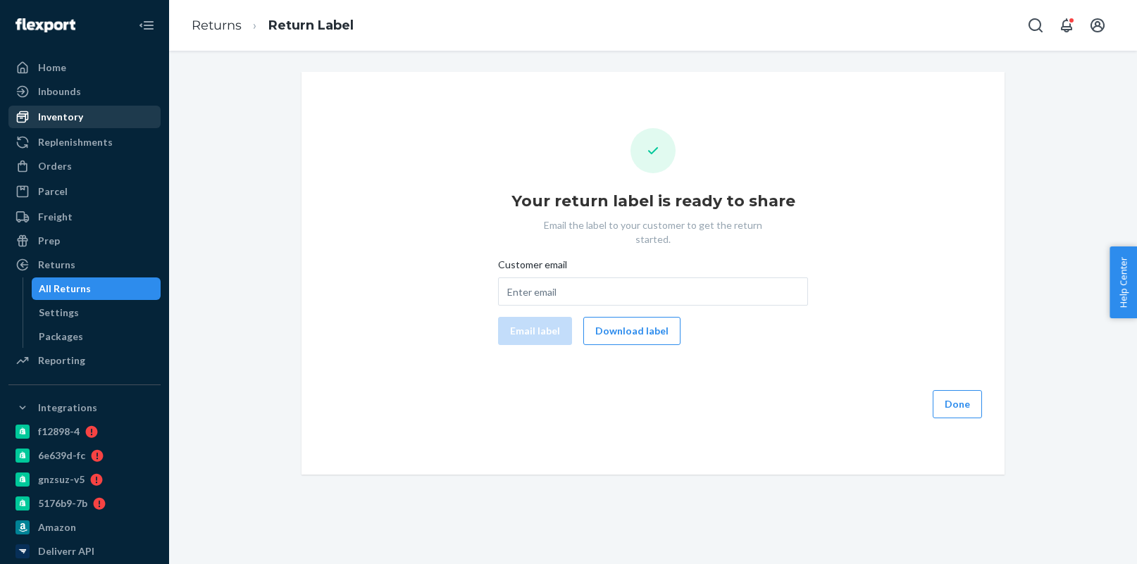
click at [93, 122] on div "Inventory" at bounding box center [84, 117] width 149 height 20
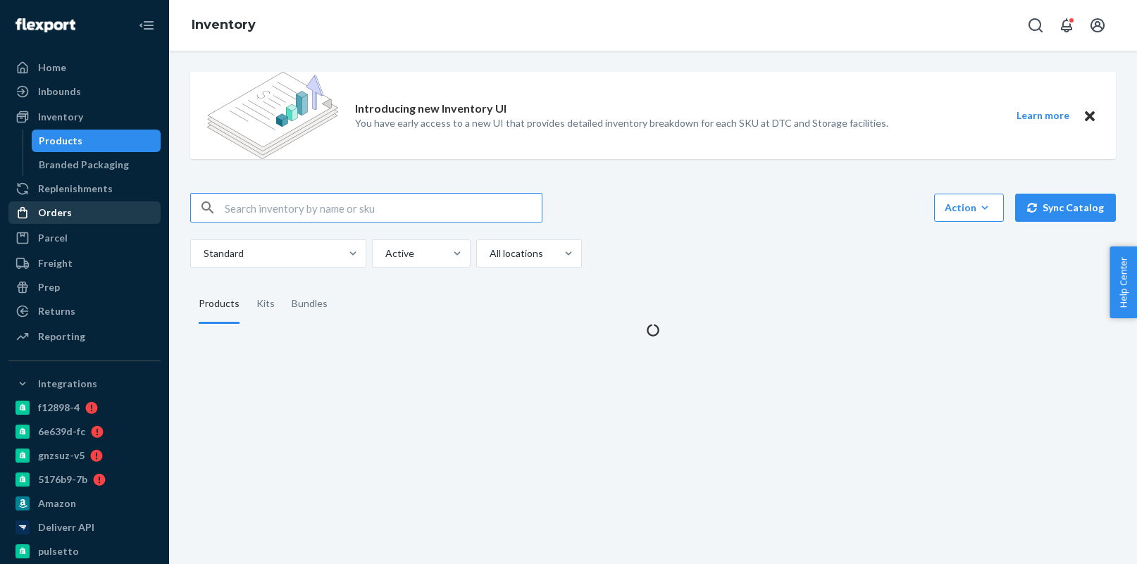
click at [69, 213] on div "Orders" at bounding box center [84, 213] width 149 height 20
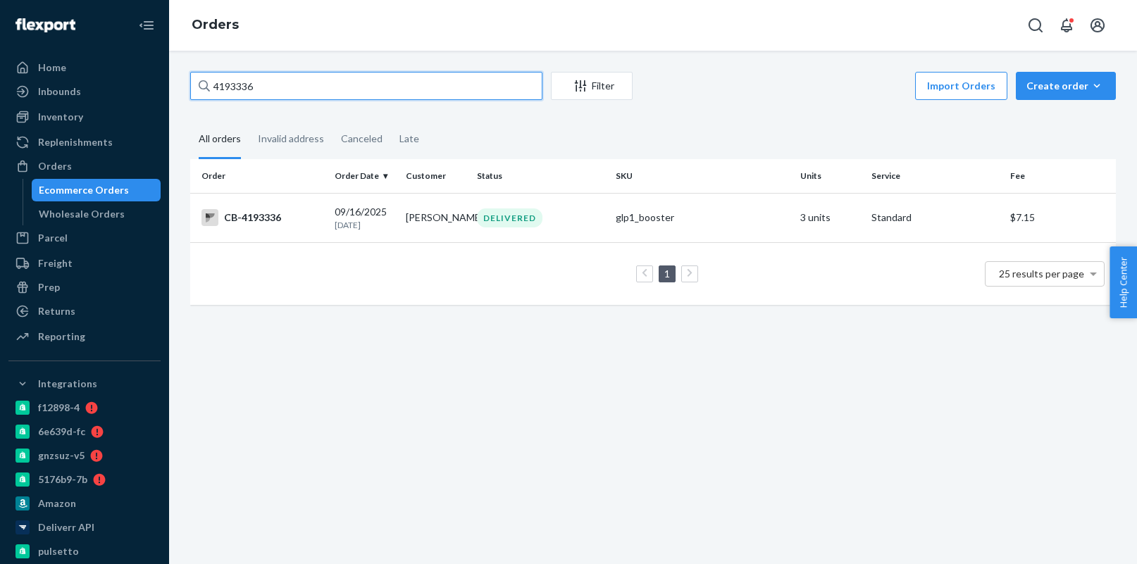
click at [311, 80] on input "4193336" at bounding box center [366, 86] width 352 height 28
paste input "09956"
type input "4099566"
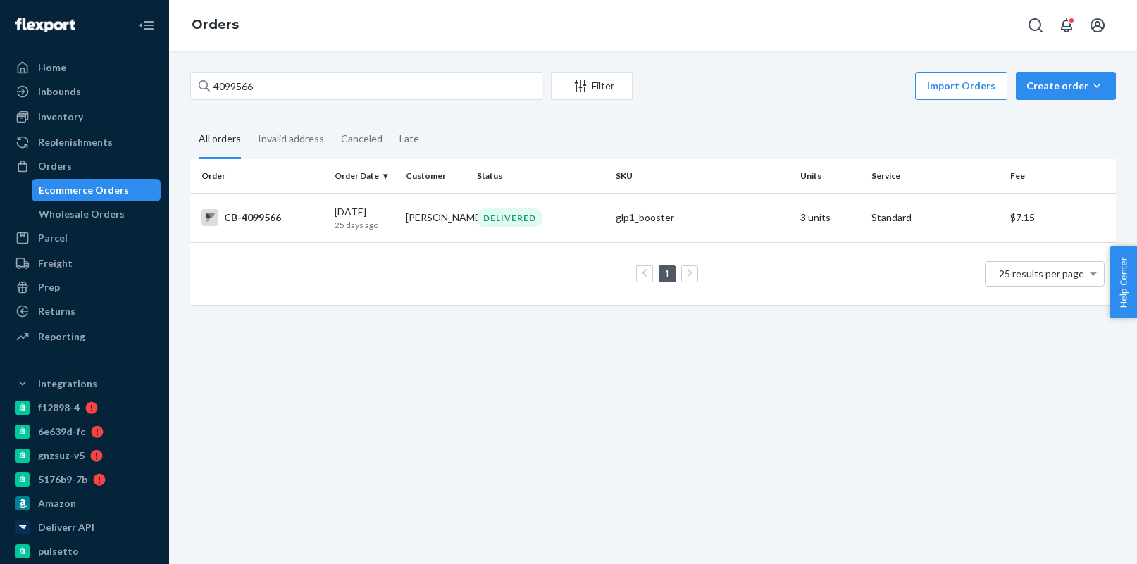
click at [333, 228] on td "08/27/2025 25 days ago" at bounding box center [364, 217] width 71 height 49
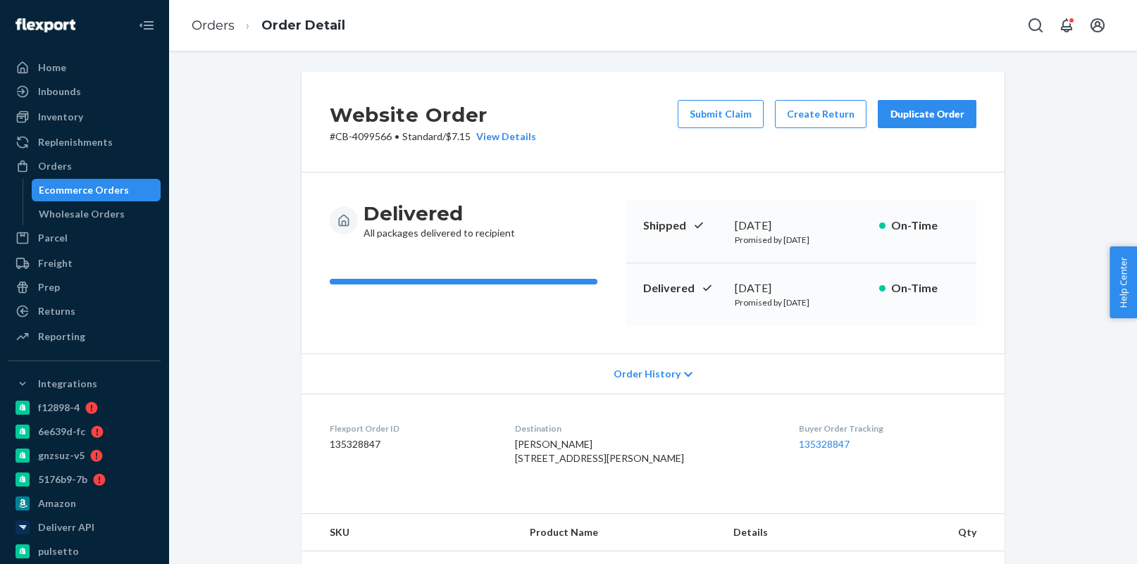
click at [779, 281] on div "August 30, 2025" at bounding box center [800, 288] width 133 height 16
copy div "August 30, 2025"
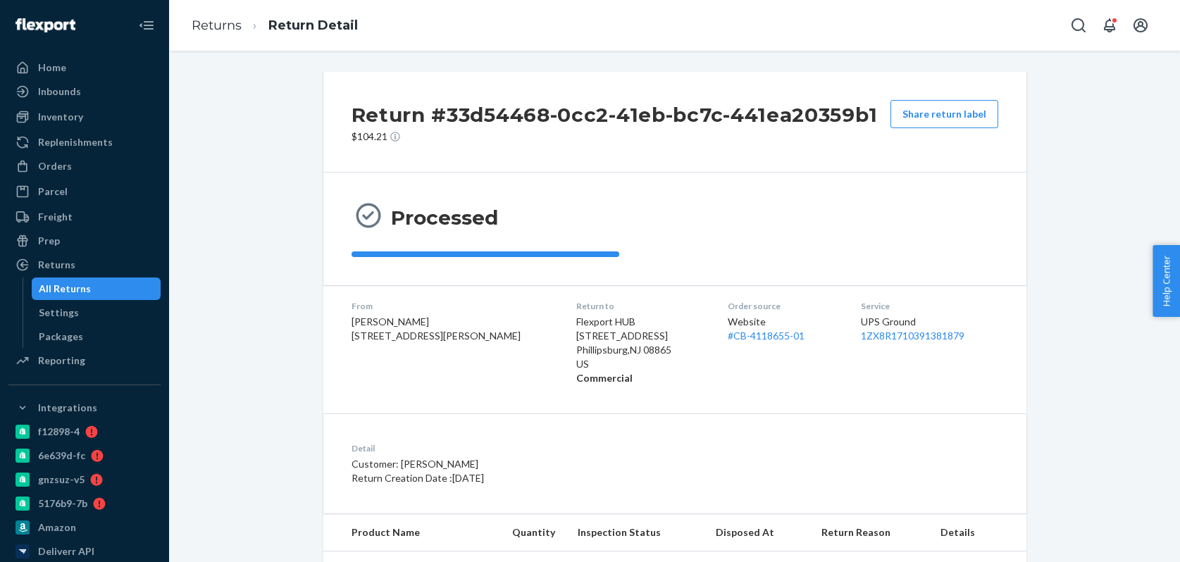
scroll to position [701, 0]
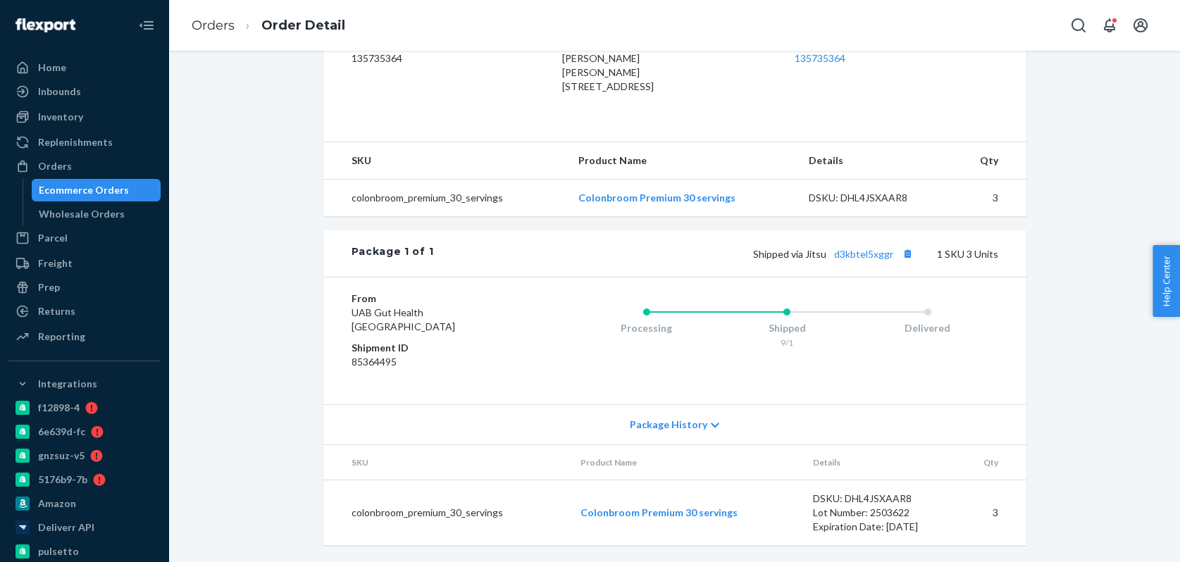
scroll to position [451, 0]
